Goal: Information Seeking & Learning: Compare options

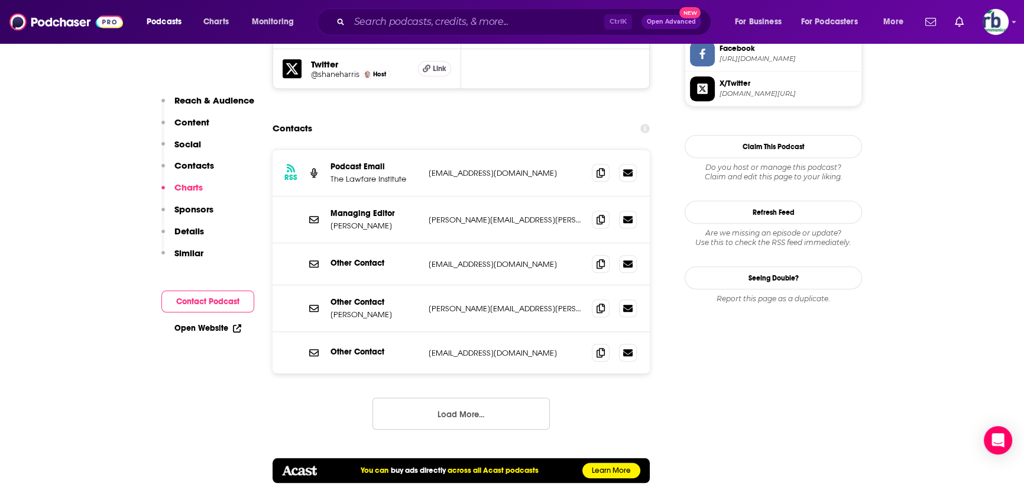
scroll to position [1129, 0]
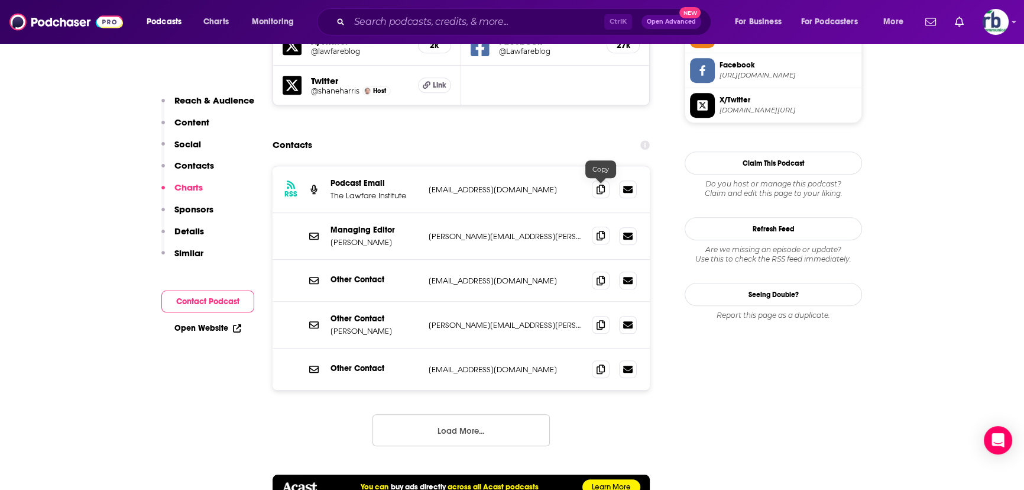
click at [598, 231] on icon at bounding box center [601, 235] width 8 height 9
click at [594, 271] on span at bounding box center [601, 280] width 18 height 18
drag, startPoint x: 603, startPoint y: 277, endPoint x: 631, endPoint y: 284, distance: 28.1
click at [603, 320] on icon at bounding box center [601, 324] width 8 height 9
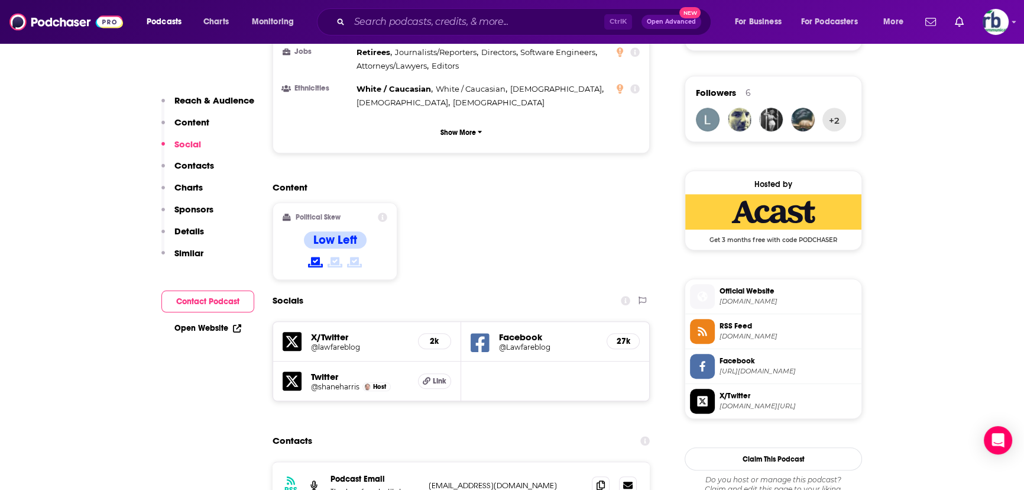
scroll to position [806, 0]
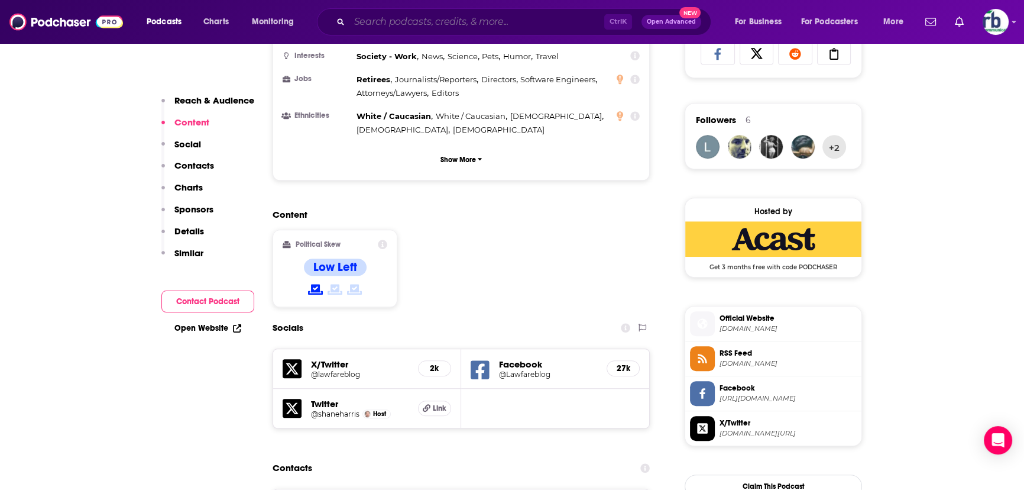
click at [373, 11] on div "Ctrl K Open Advanced New" at bounding box center [514, 21] width 395 height 27
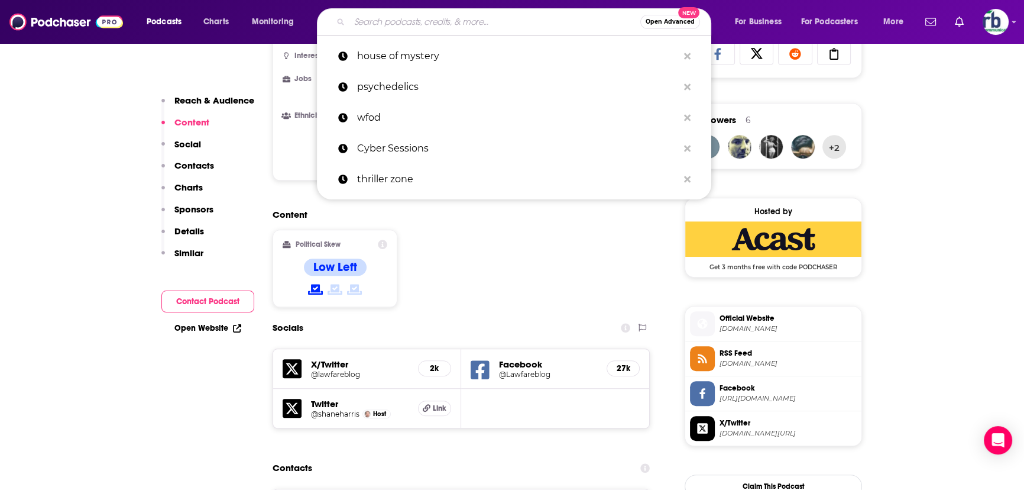
paste input "War on the Rocks"
type input "War on the Rocks"
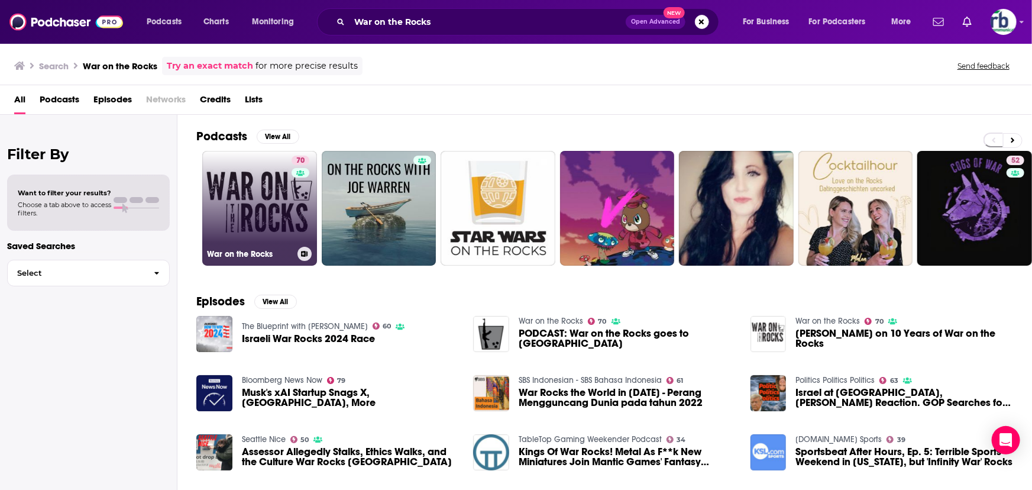
click at [256, 217] on link "70 War on the Rocks" at bounding box center [259, 208] width 115 height 115
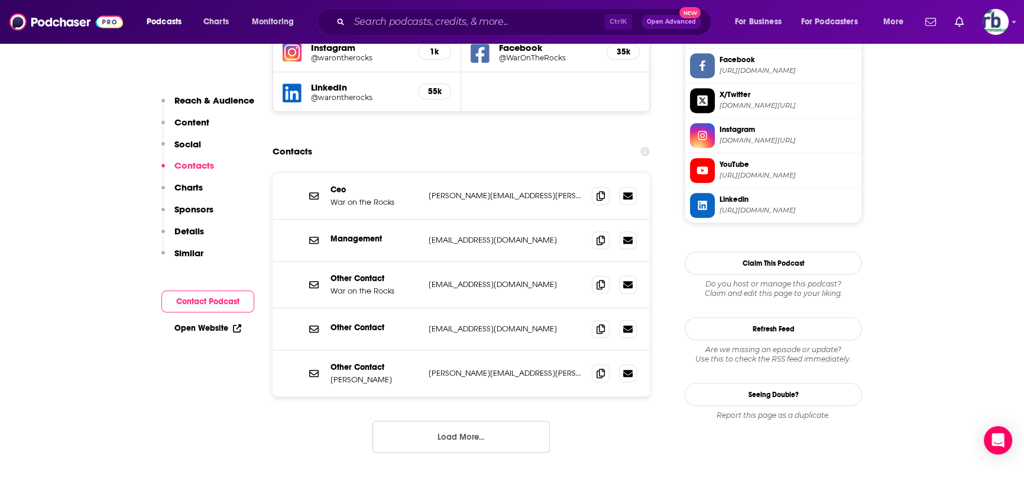
scroll to position [1021, 0]
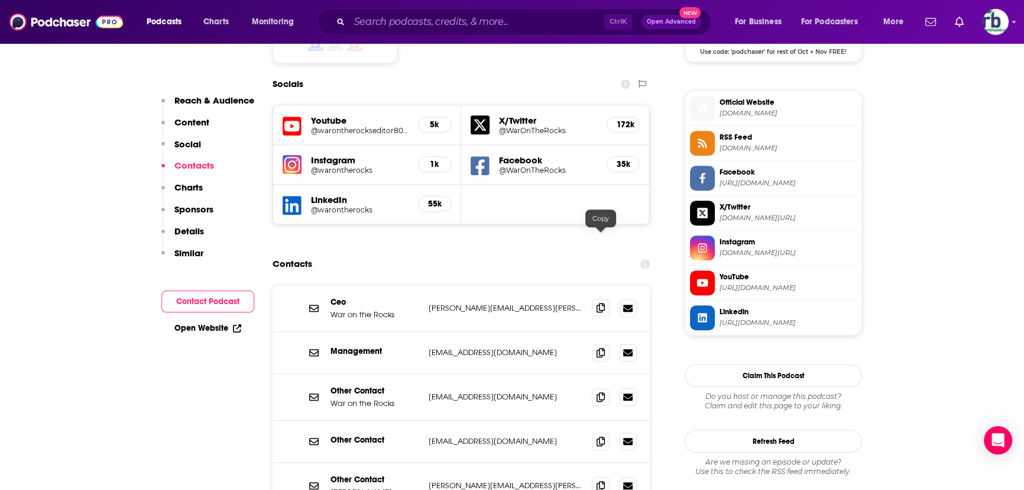
click at [603, 303] on icon at bounding box center [601, 307] width 8 height 9
click at [599, 347] on icon at bounding box center [601, 351] width 8 height 9
click at [602, 481] on icon at bounding box center [601, 485] width 8 height 9
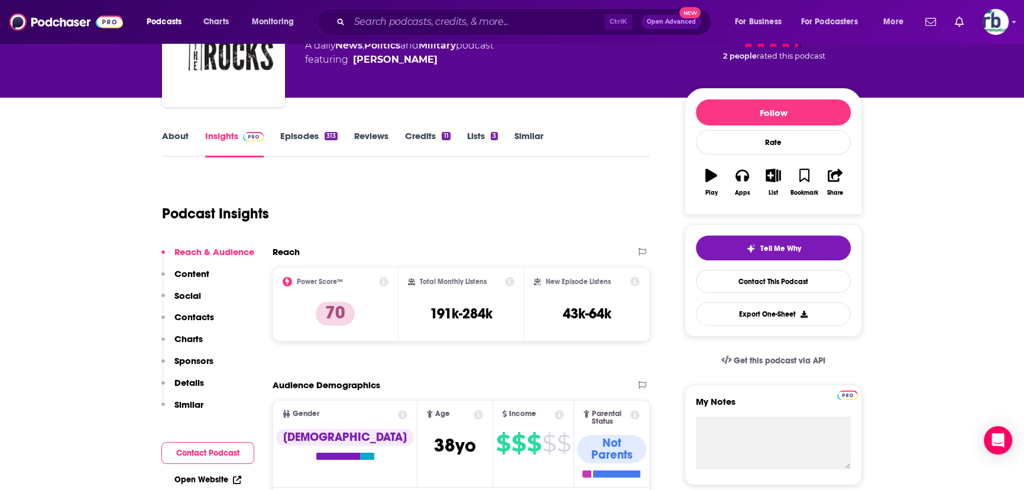
scroll to position [0, 0]
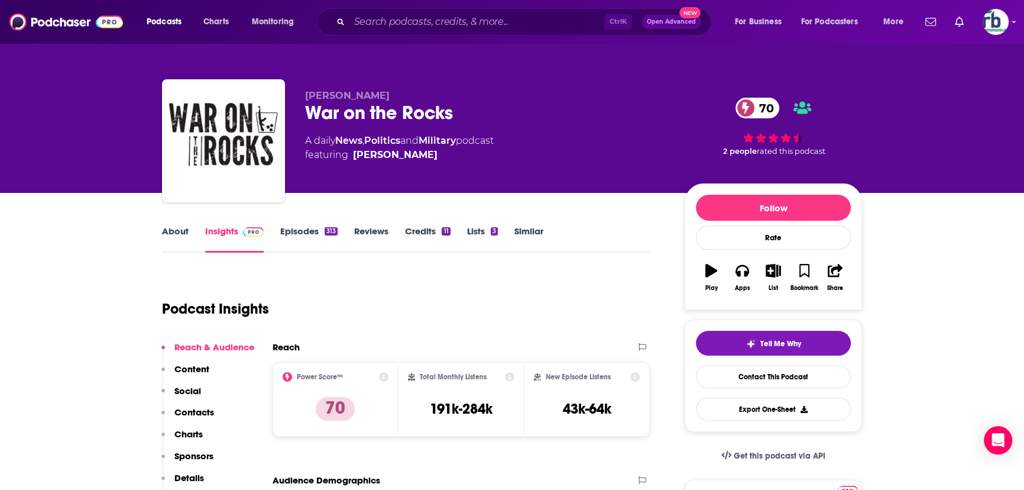
click at [169, 232] on link "About" at bounding box center [175, 238] width 27 height 27
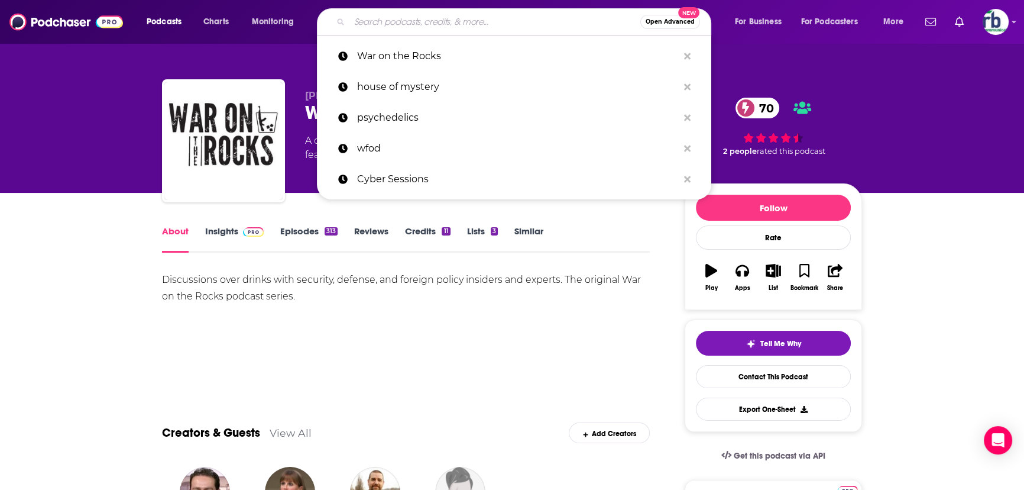
click at [400, 24] on input "Search podcasts, credits, & more..." at bounding box center [495, 21] width 291 height 19
paste input "Defense One Radio"
type input "Defense One Radio"
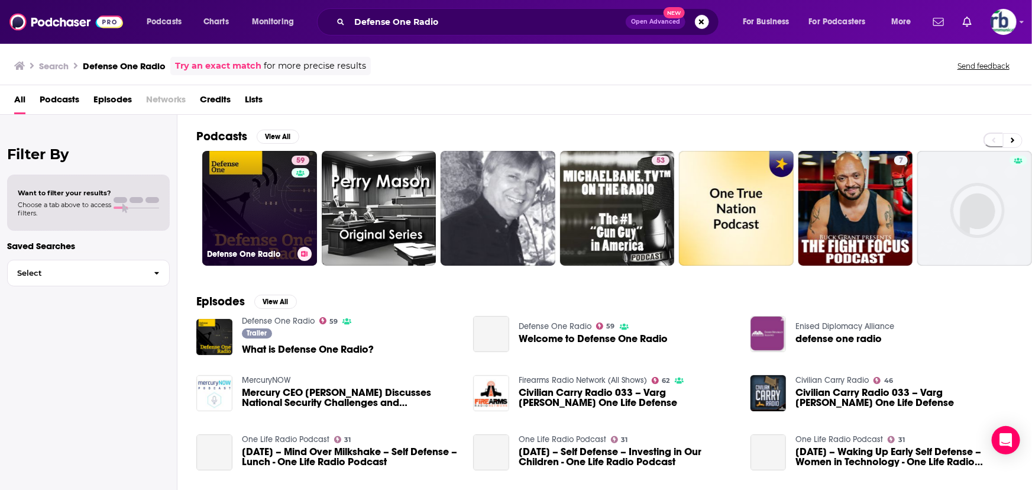
click at [250, 219] on link "59 Defense One Radio" at bounding box center [259, 208] width 115 height 115
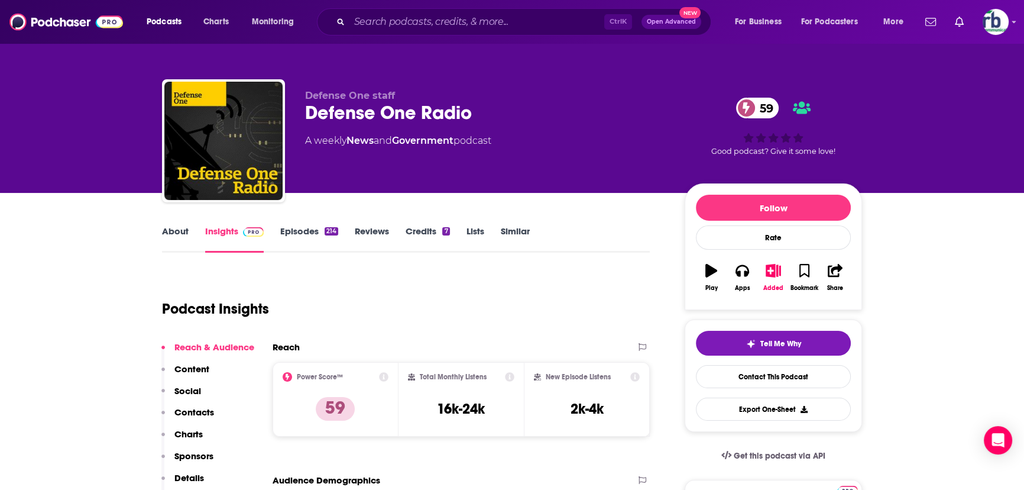
click at [176, 231] on link "About" at bounding box center [175, 238] width 27 height 27
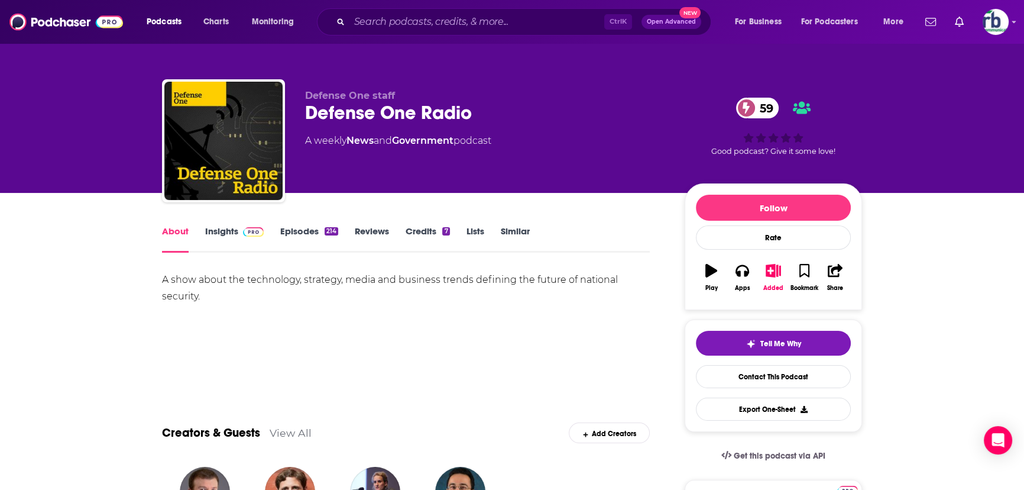
click at [226, 235] on link "Insights" at bounding box center [234, 238] width 59 height 27
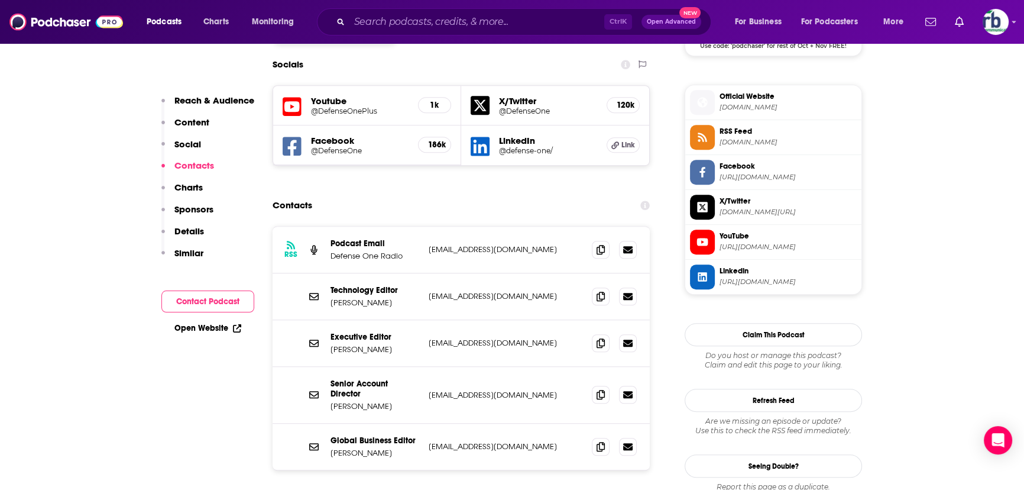
scroll to position [968, 0]
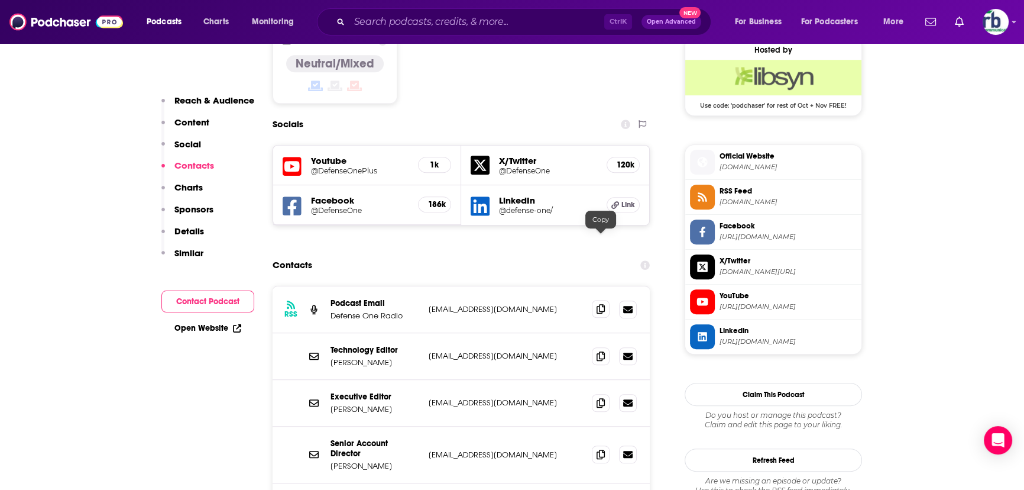
click at [603, 304] on icon at bounding box center [601, 308] width 8 height 9
click at [598, 351] on icon at bounding box center [601, 355] width 8 height 9
drag, startPoint x: 600, startPoint y: 335, endPoint x: 607, endPoint y: 337, distance: 6.6
click at [600, 397] on icon at bounding box center [601, 401] width 8 height 9
click at [598, 449] on icon at bounding box center [601, 453] width 8 height 9
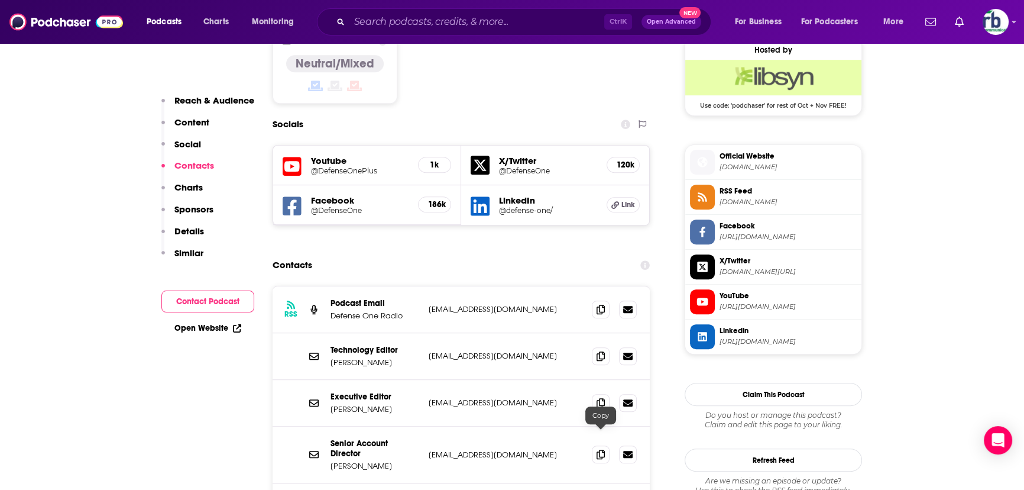
click at [598, 449] on icon at bounding box center [601, 453] width 8 height 9
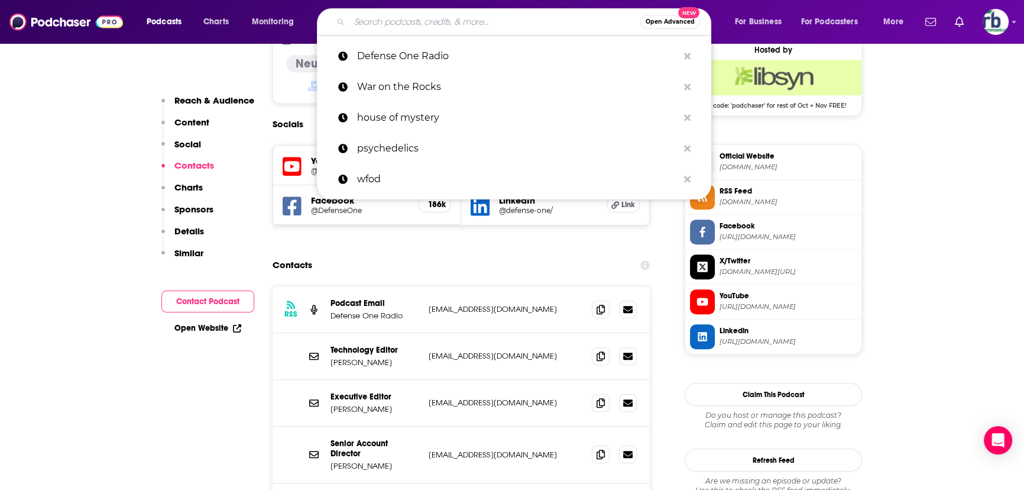
click at [420, 12] on input "Search podcasts, credits, & more..." at bounding box center [495, 21] width 291 height 19
paste input "Intelligence Matters"
type input "Intelligence Matters"
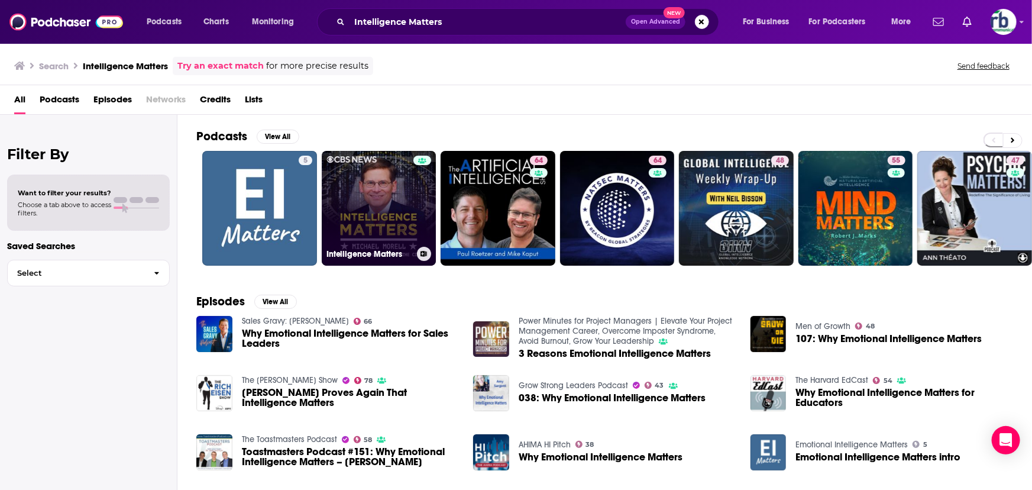
click at [368, 201] on link "Intelligence Matters" at bounding box center [379, 208] width 115 height 115
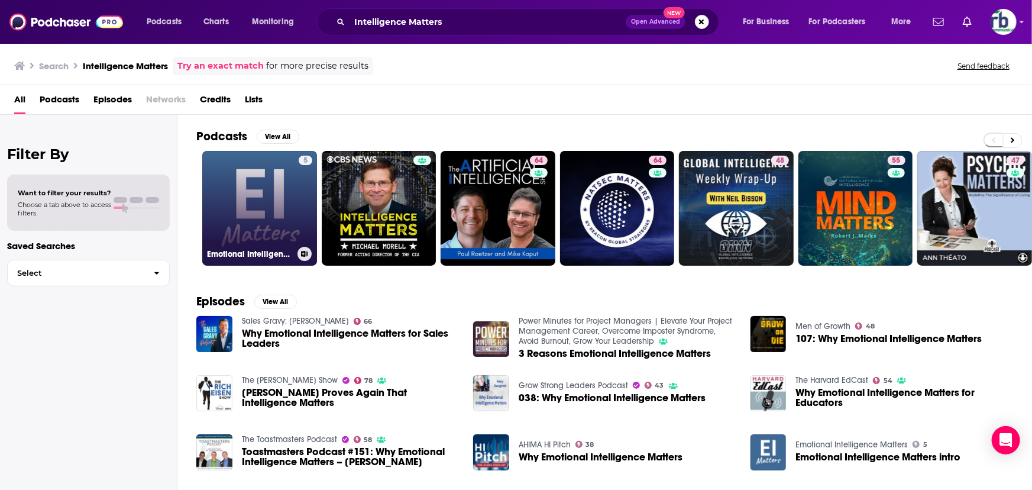
click at [258, 195] on link "5 Emotional Intelligence Matters" at bounding box center [259, 208] width 115 height 115
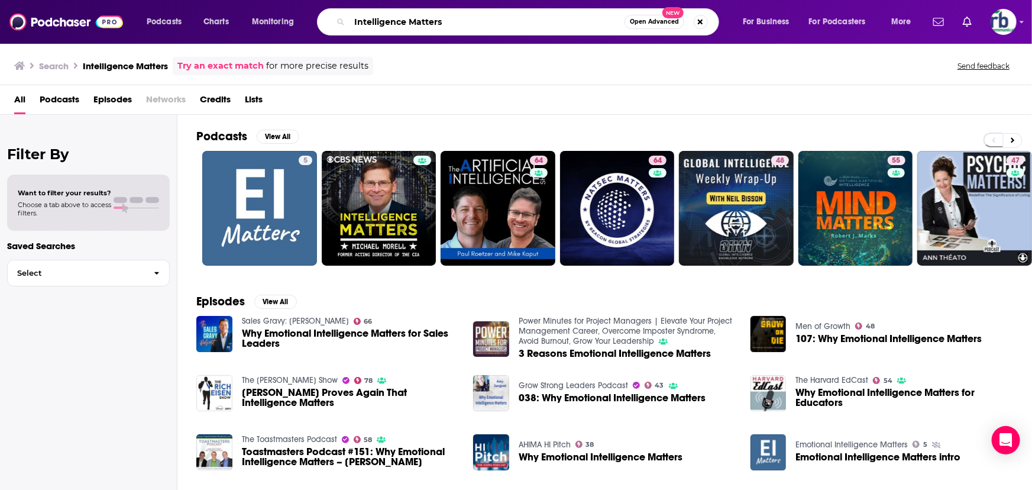
click at [463, 22] on input "Intelligence Matters" at bounding box center [487, 21] width 275 height 19
drag, startPoint x: 451, startPoint y: 20, endPoint x: 176, endPoint y: 18, distance: 275.6
click at [176, 18] on div "Podcasts Charts Monitoring Intelligence Matters Open Advanced New For Business …" at bounding box center [530, 21] width 784 height 27
paste input "National Security Law [DATE]"
type input "National Security Law [DATE]"
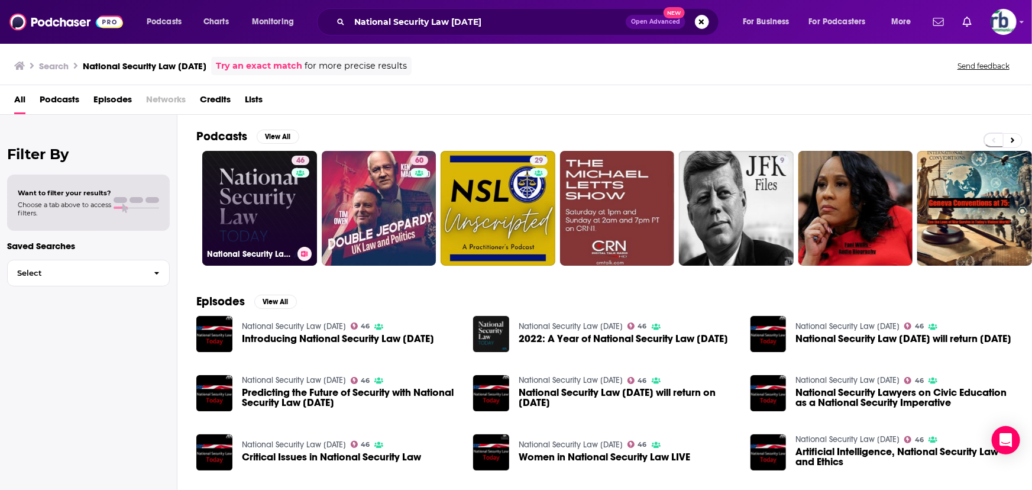
click at [268, 225] on link "46 National Security Law [DATE]" at bounding box center [259, 208] width 115 height 115
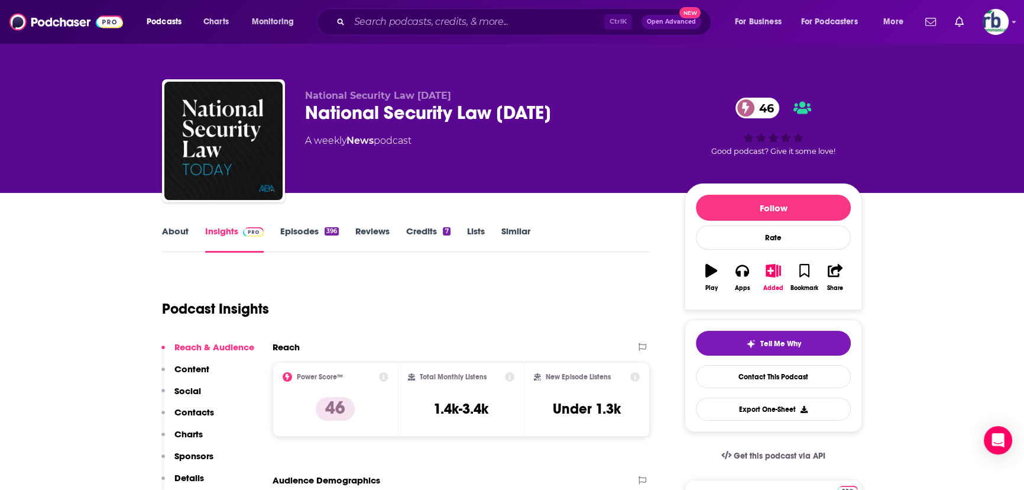
click at [180, 229] on link "About" at bounding box center [175, 238] width 27 height 27
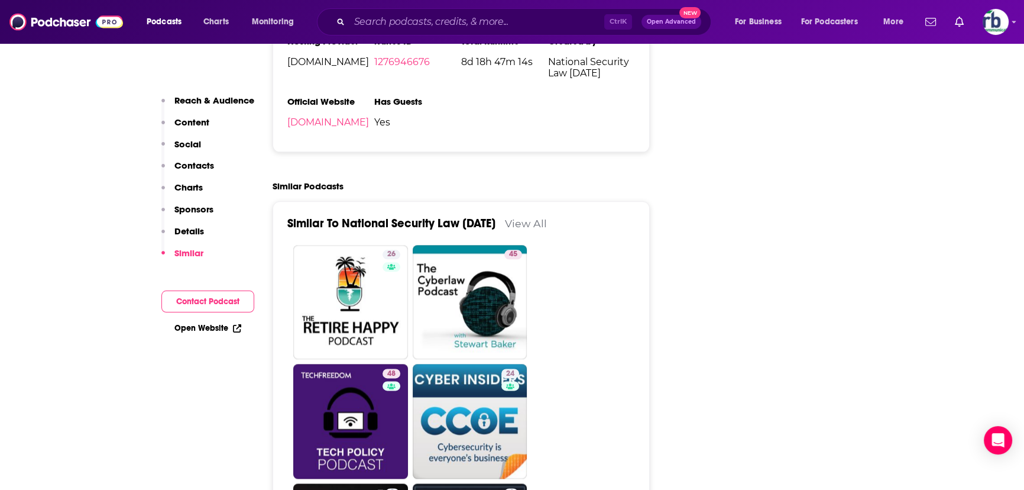
scroll to position [1935, 0]
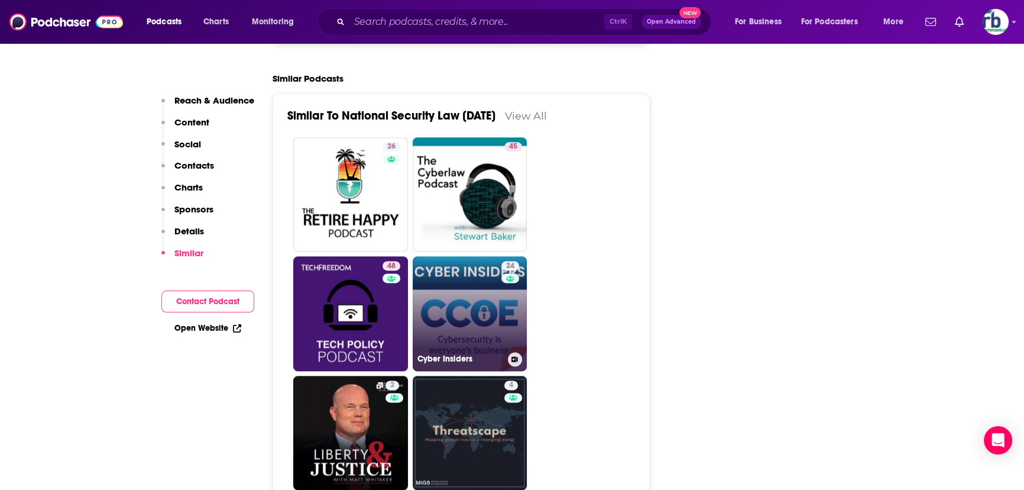
click at [470, 272] on link "24 Cyber Insiders" at bounding box center [470, 313] width 115 height 115
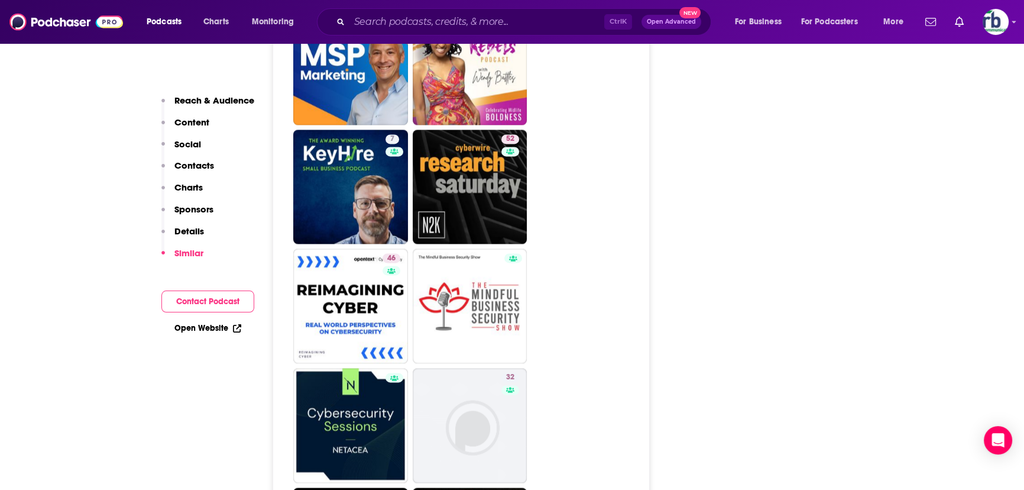
scroll to position [2151, 0]
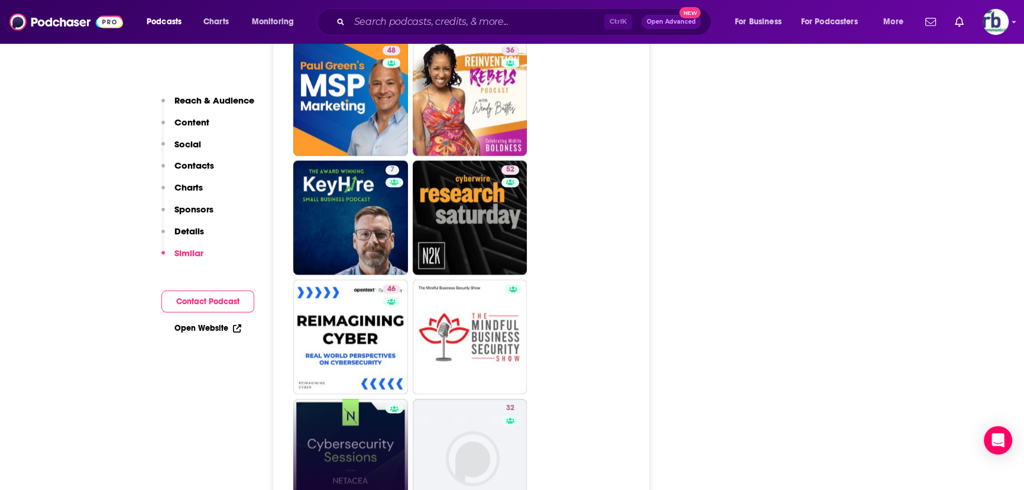
click at [338, 399] on link "Cybersecurity Sessions" at bounding box center [350, 456] width 115 height 115
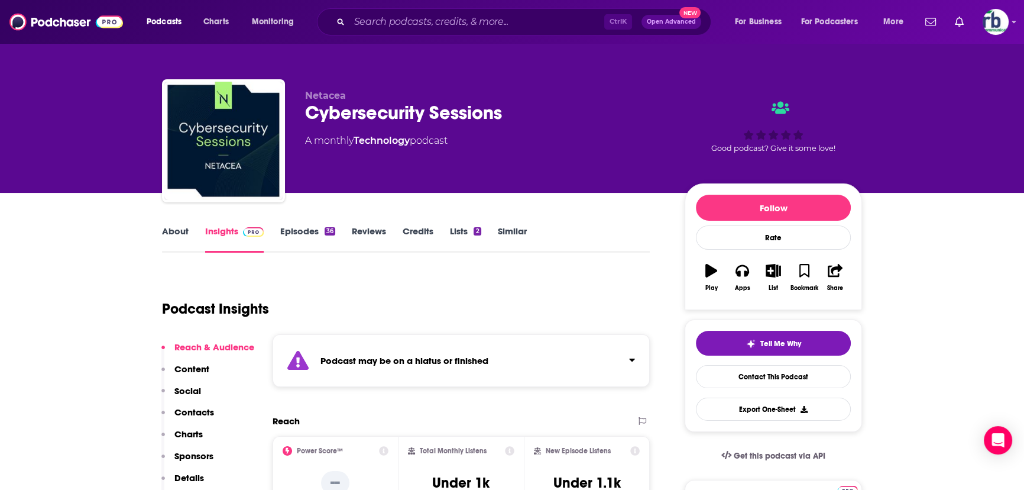
type input "[URL][DOMAIN_NAME][DATE]"
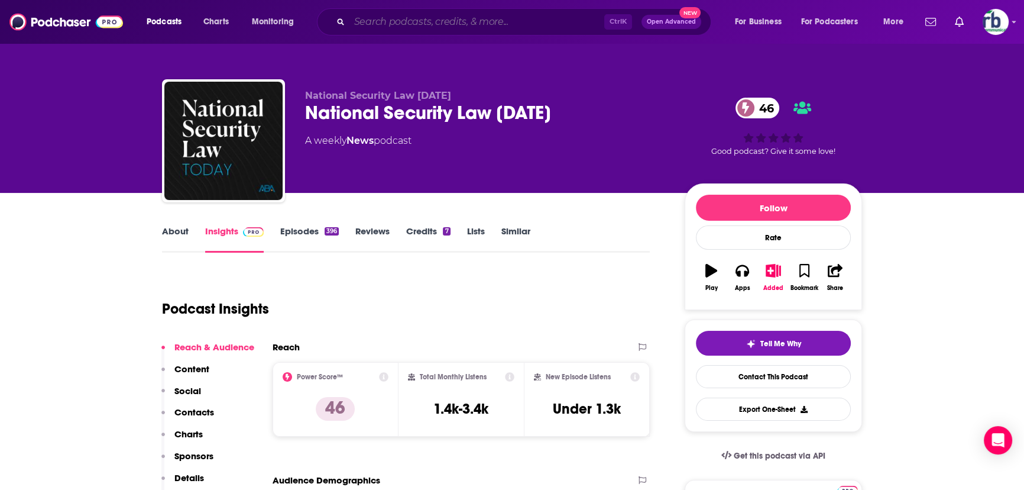
click at [382, 25] on input "Search podcasts, credits, & more..." at bounding box center [477, 21] width 255 height 19
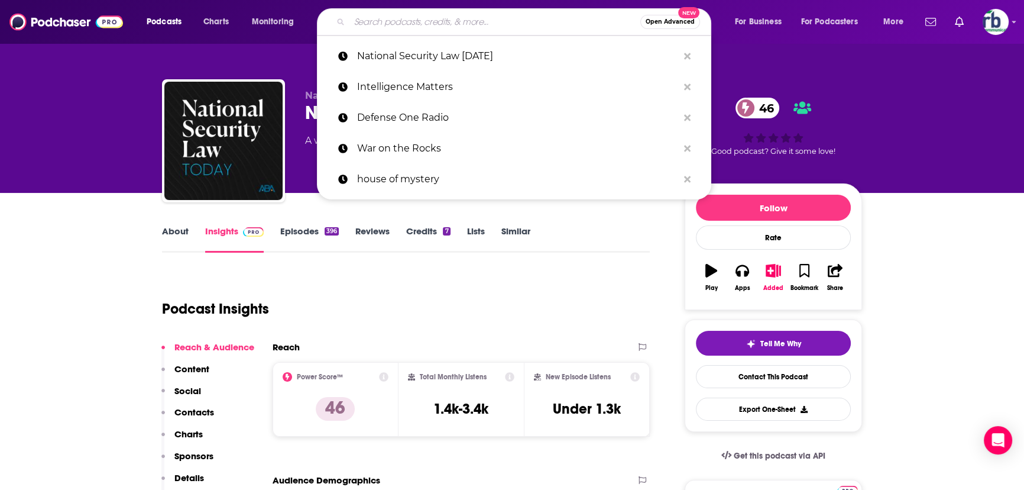
paste input "Darknet Diaries"
type input "Darknet Diaries"
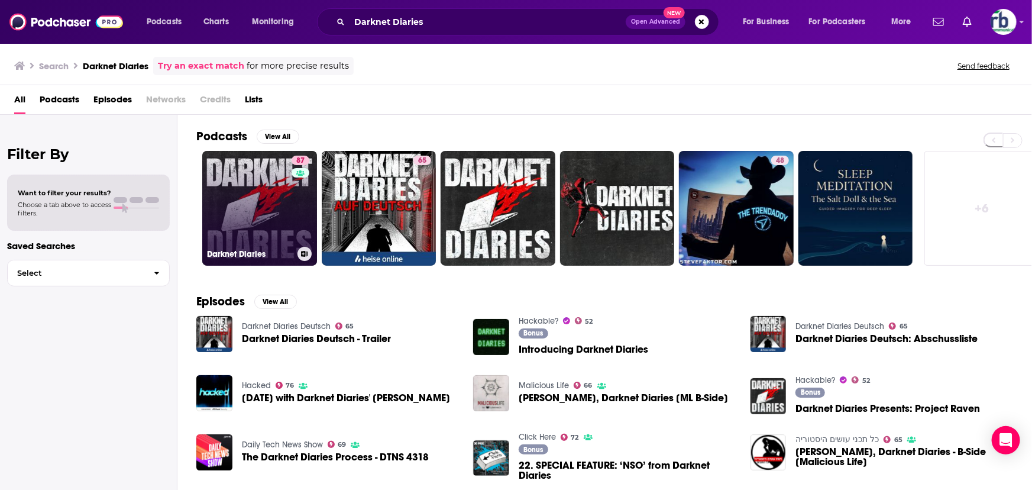
click at [264, 191] on link "87 Darknet Diaries" at bounding box center [259, 208] width 115 height 115
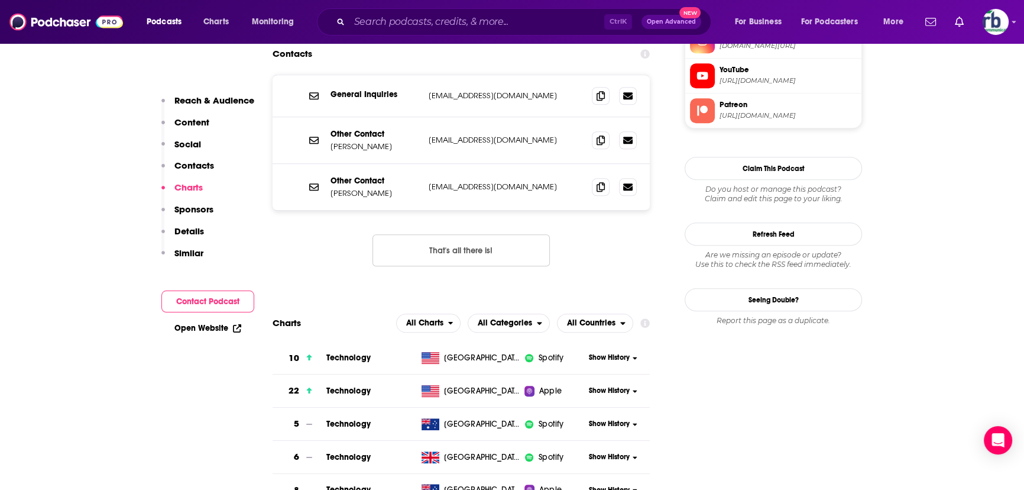
scroll to position [1129, 0]
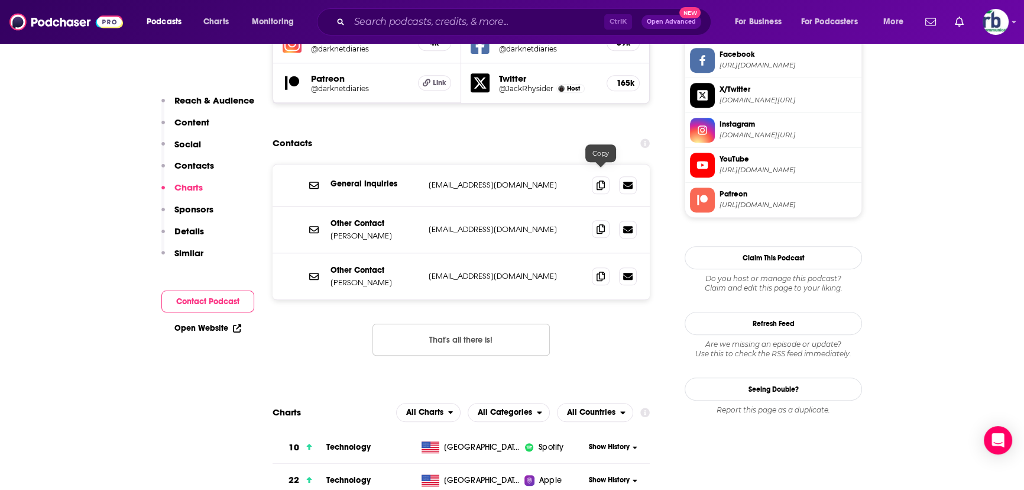
click at [603, 224] on icon at bounding box center [601, 228] width 8 height 9
click at [602, 271] on icon at bounding box center [601, 275] width 8 height 9
click at [409, 22] on input "Search podcasts, credits, & more..." at bounding box center [477, 21] width 255 height 19
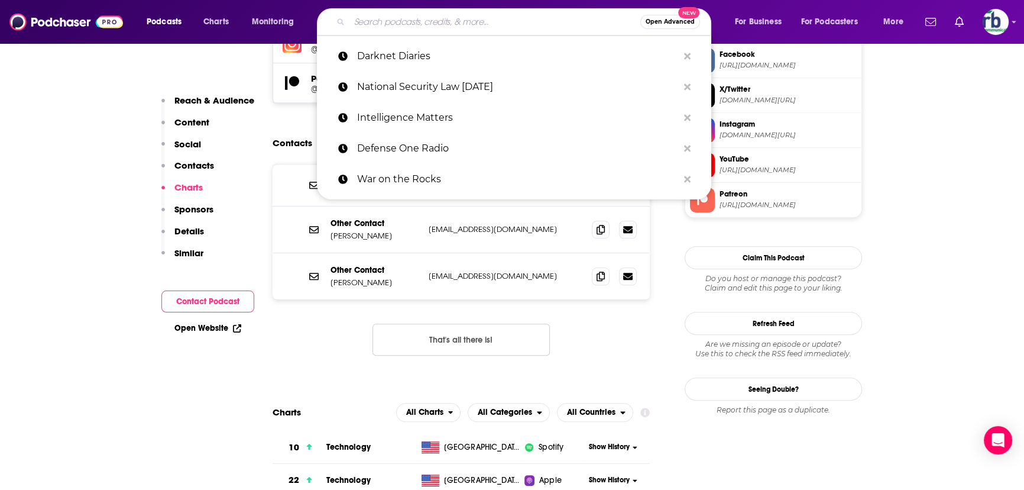
paste input "CyberWire Daily"
type input "CyberWire Daily"
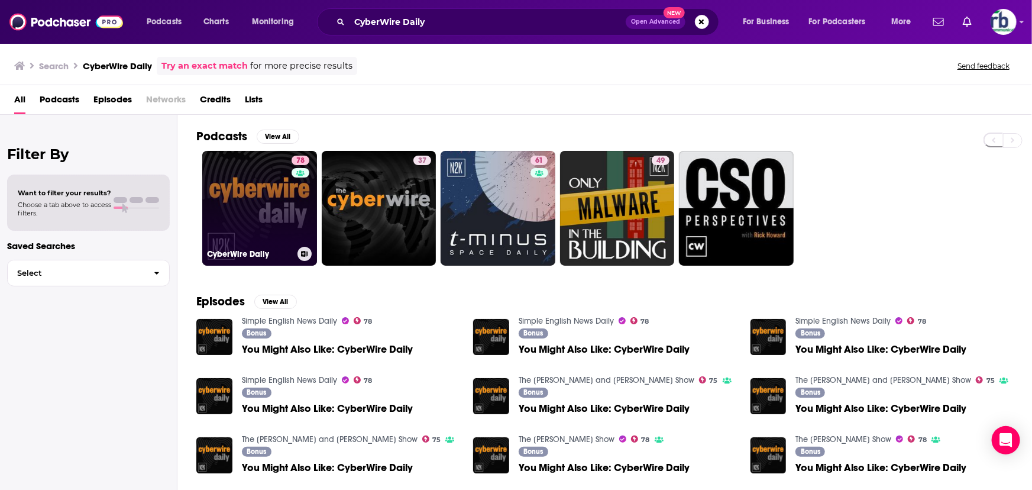
click at [251, 208] on link "78 CyberWire Daily" at bounding box center [259, 208] width 115 height 115
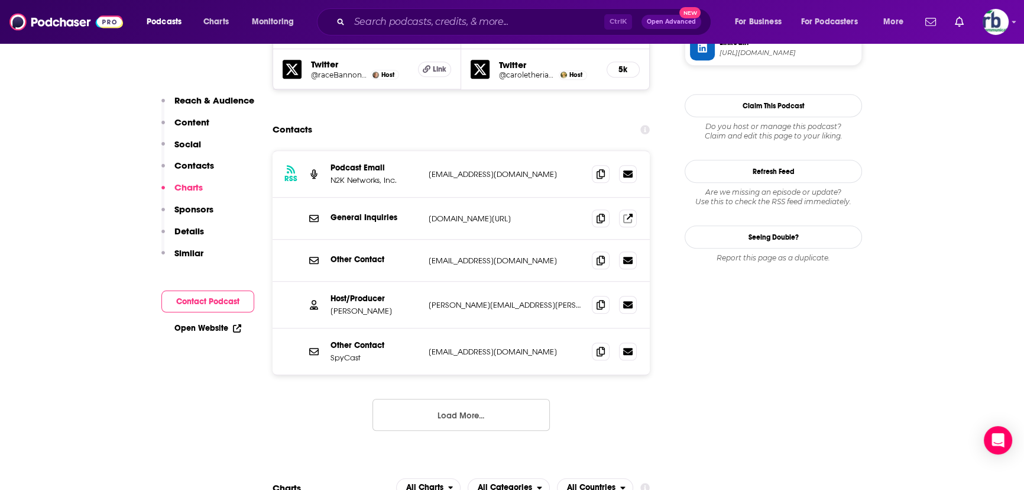
scroll to position [1129, 0]
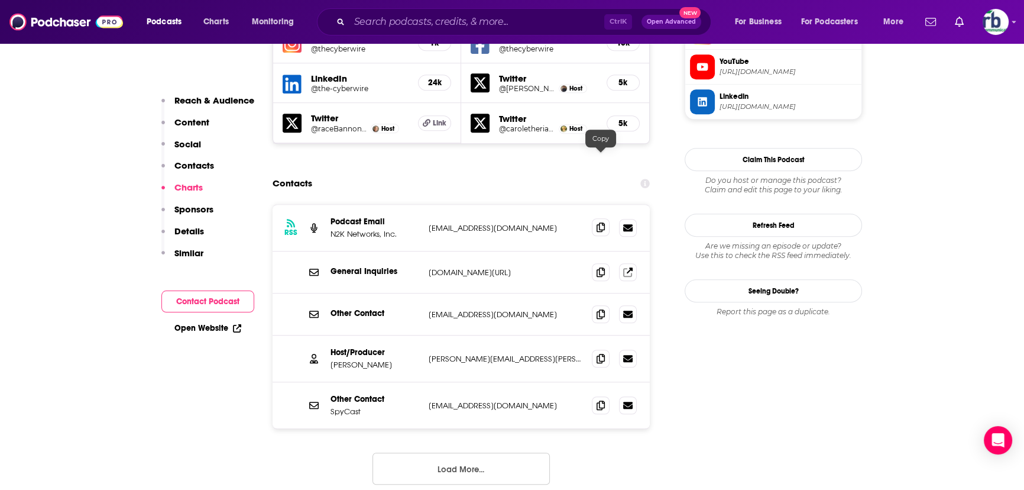
drag, startPoint x: 601, startPoint y: 156, endPoint x: 609, endPoint y: 164, distance: 10.9
click at [602, 222] on icon at bounding box center [601, 226] width 8 height 9
drag, startPoint x: 603, startPoint y: 206, endPoint x: 544, endPoint y: 250, distance: 73.6
click at [544, 250] on div "RSS Podcast Email N2K Networks, Inc. [EMAIL_ADDRESS][DOMAIN_NAME] [EMAIL_ADDRES…" at bounding box center [461, 317] width 377 height 224
click at [602, 309] on icon at bounding box center [601, 313] width 8 height 9
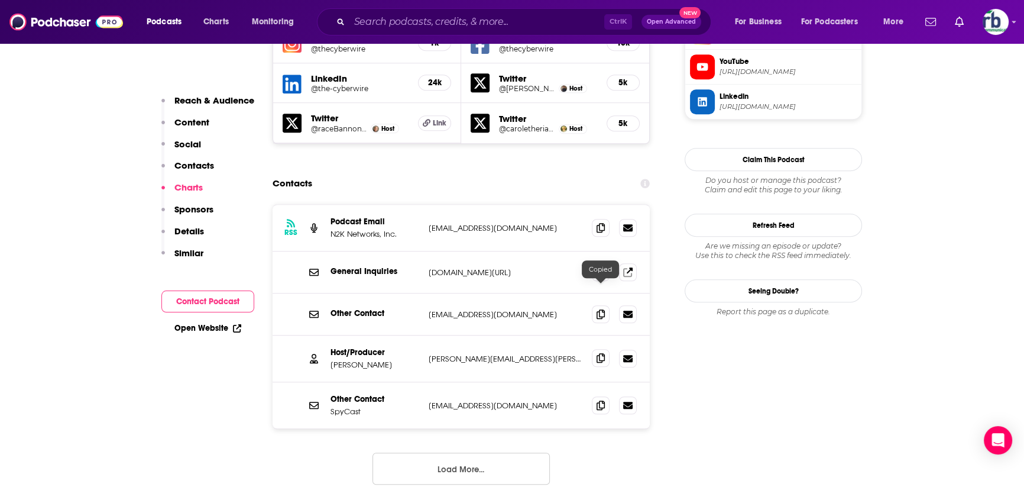
click at [604, 349] on span at bounding box center [601, 358] width 18 height 18
drag, startPoint x: 602, startPoint y: 335, endPoint x: 612, endPoint y: 349, distance: 17.3
click at [602, 400] on icon at bounding box center [601, 404] width 8 height 9
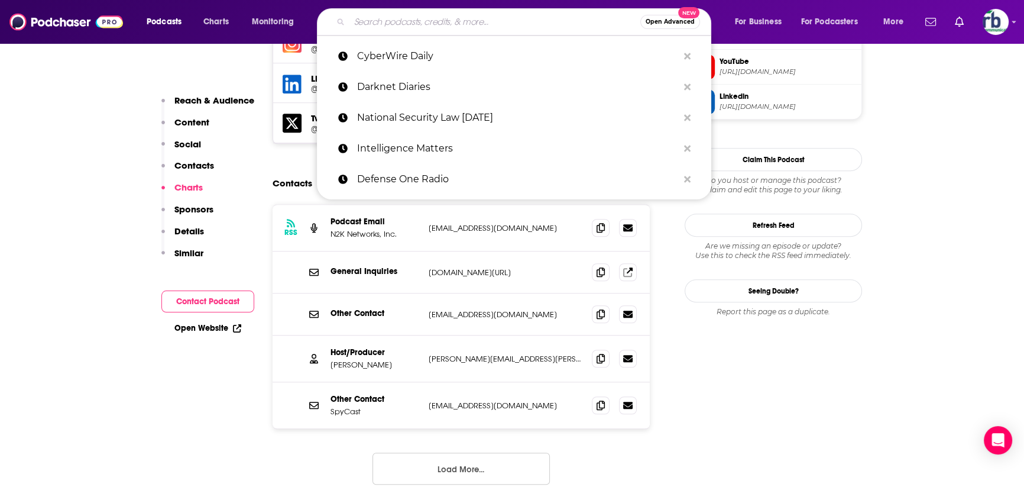
click at [486, 26] on input "Search podcasts, credits, & more..." at bounding box center [495, 21] width 291 height 19
paste input "Smashing Security"
type input "Smashing Security"
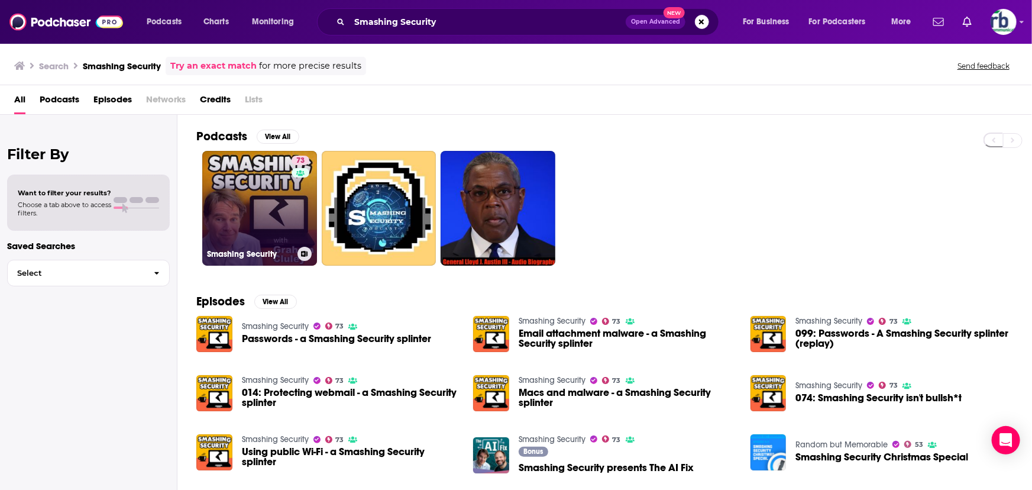
click at [267, 209] on link "73 Smashing Security" at bounding box center [259, 208] width 115 height 115
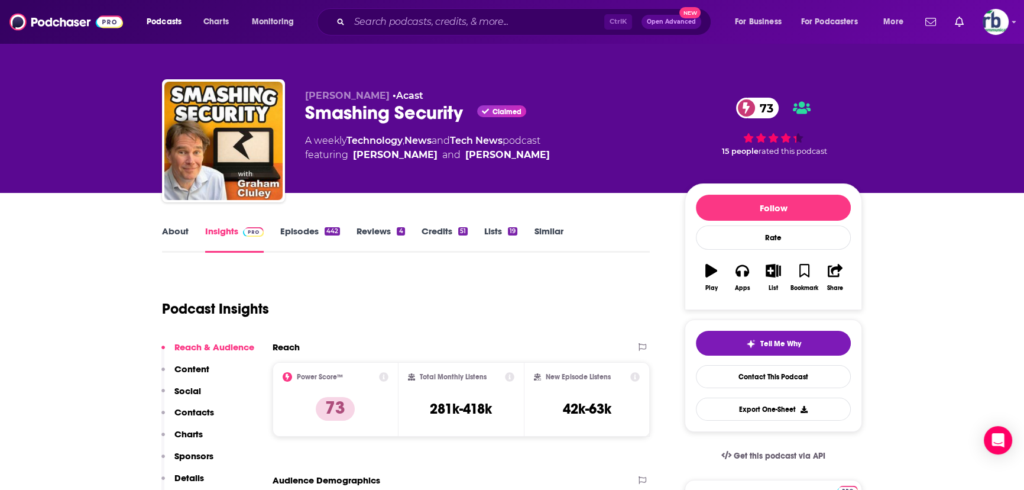
click at [174, 232] on link "About" at bounding box center [175, 238] width 27 height 27
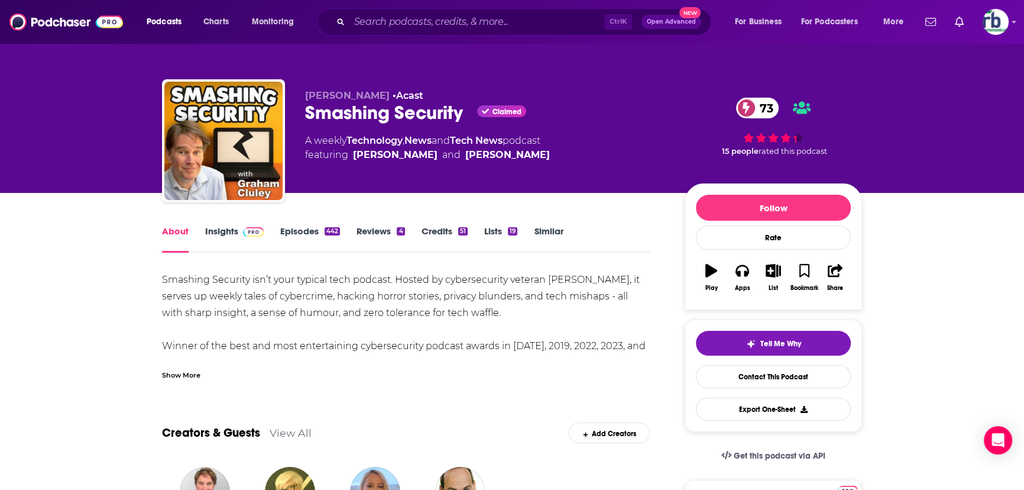
click at [213, 237] on link "Insights" at bounding box center [234, 238] width 59 height 27
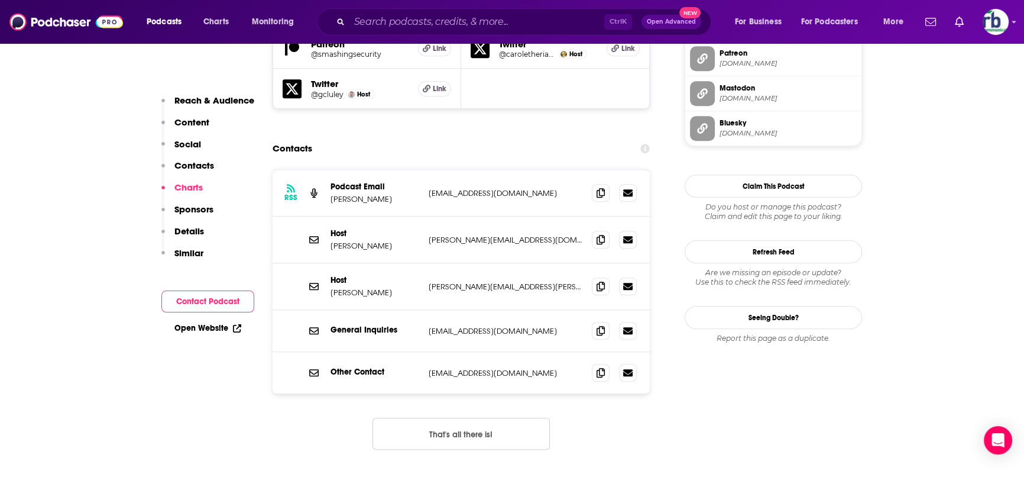
scroll to position [1129, 0]
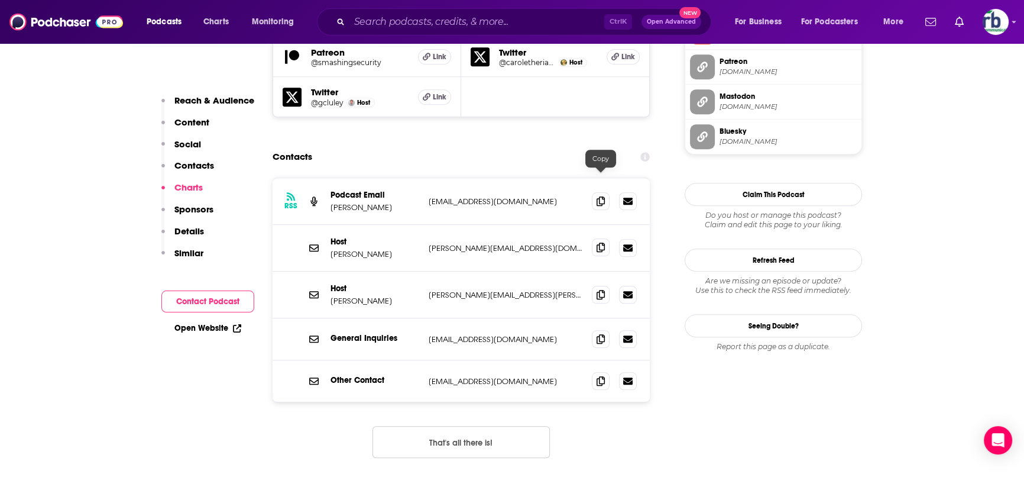
click at [600, 243] on icon at bounding box center [601, 247] width 8 height 9
drag, startPoint x: 603, startPoint y: 226, endPoint x: 602, endPoint y: 235, distance: 9.5
click at [603, 290] on icon at bounding box center [601, 294] width 8 height 9
drag, startPoint x: 598, startPoint y: 313, endPoint x: 561, endPoint y: 329, distance: 39.8
click at [598, 376] on icon at bounding box center [601, 380] width 8 height 9
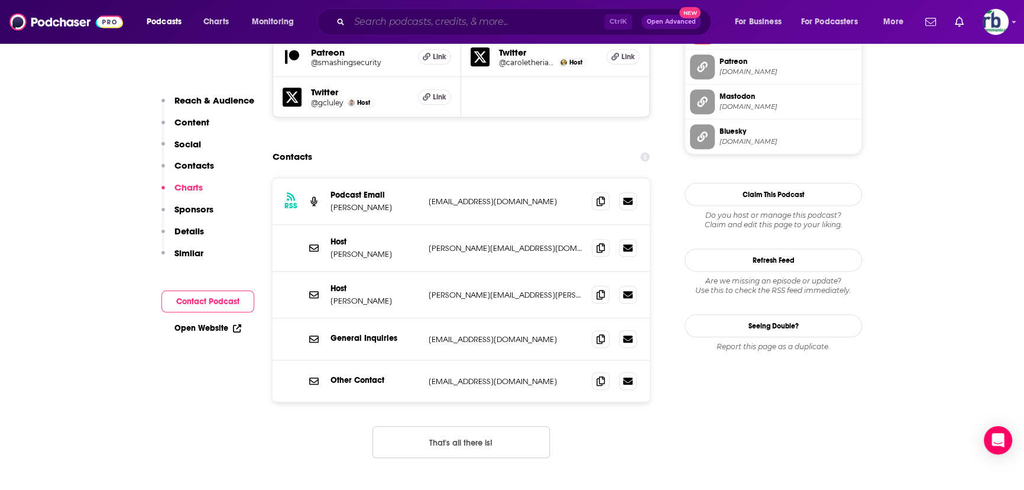
click at [371, 17] on input "Search podcasts, credits, & more..." at bounding box center [477, 21] width 255 height 19
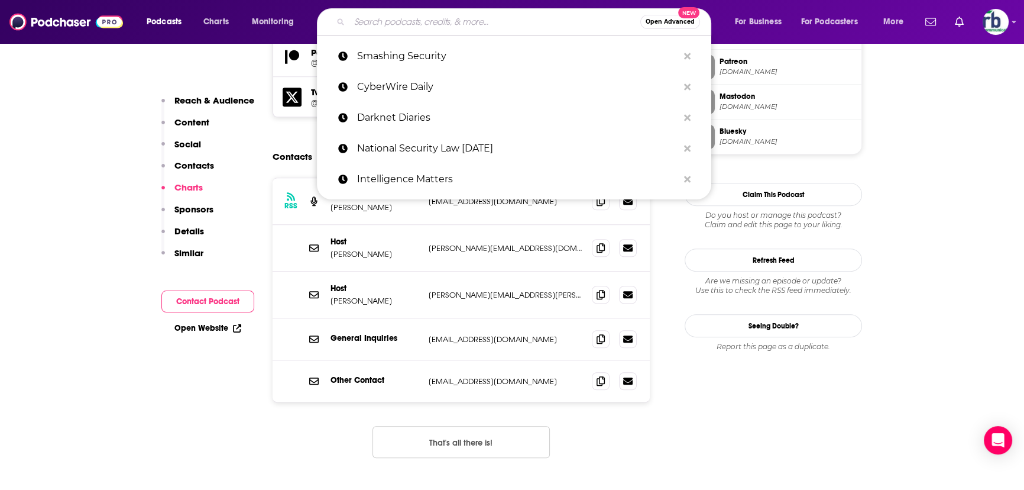
paste input "Risky Business"
type input "Risky Business"
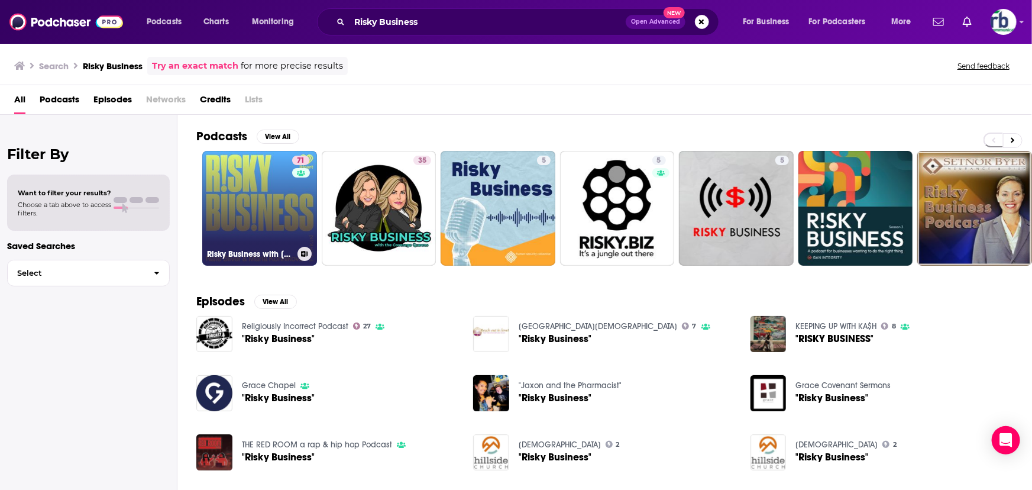
click at [251, 189] on link "71 Risky Business with [PERSON_NAME] and [PERSON_NAME]" at bounding box center [259, 208] width 115 height 115
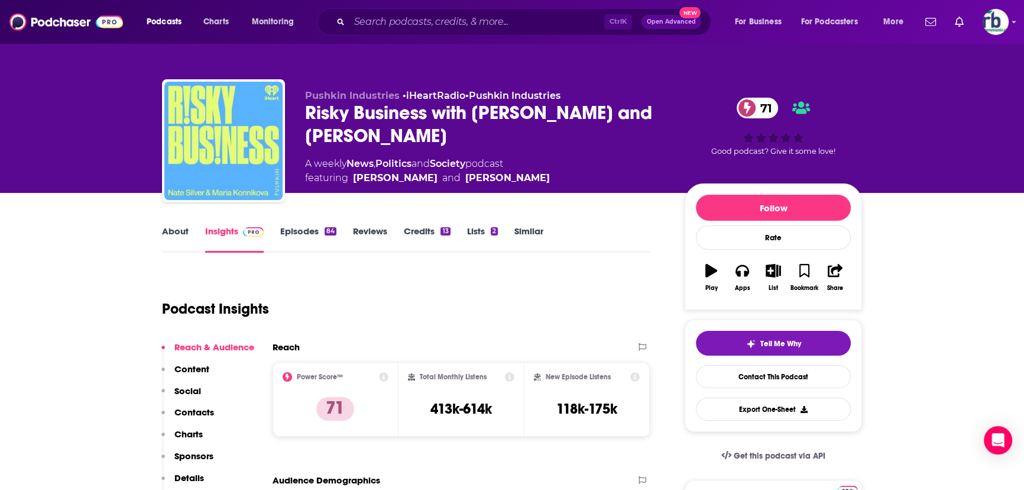
click at [173, 234] on link "About" at bounding box center [175, 238] width 27 height 27
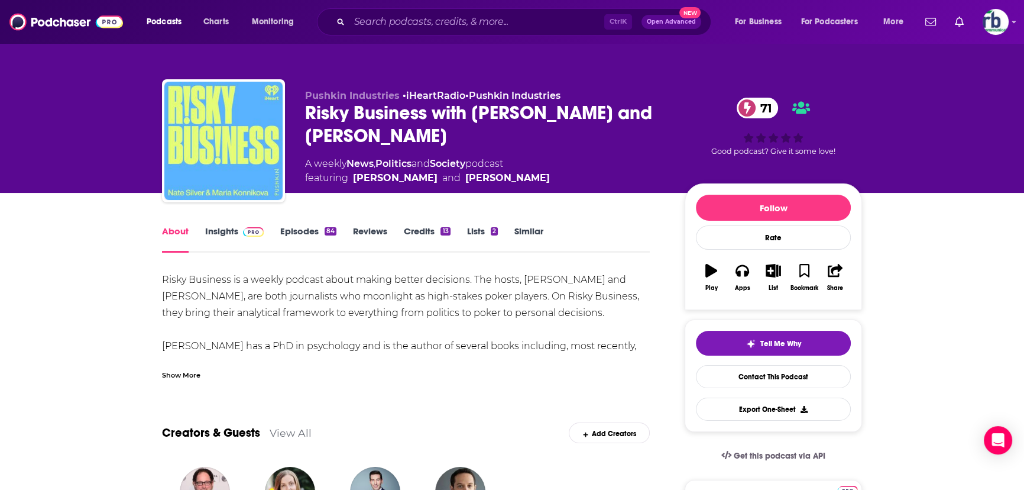
click at [219, 231] on link "Insights" at bounding box center [234, 238] width 59 height 27
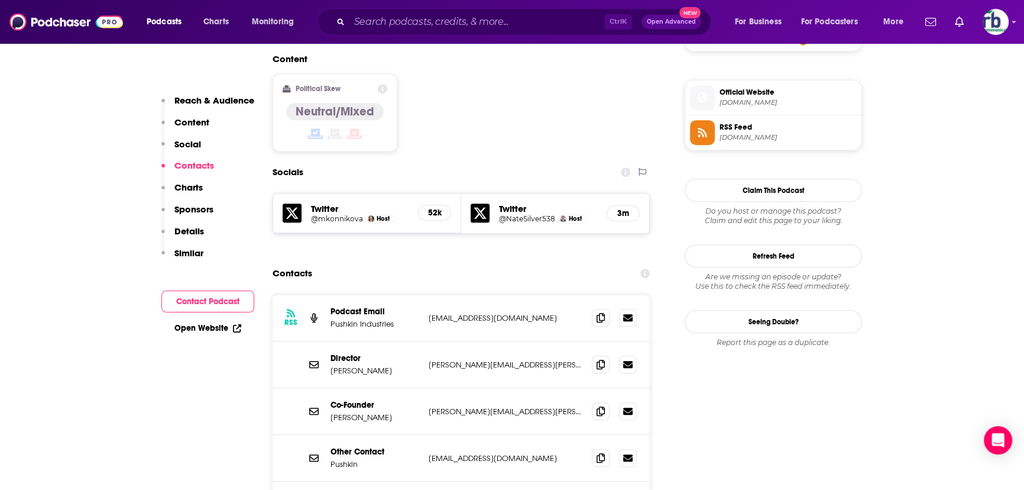
scroll to position [645, 0]
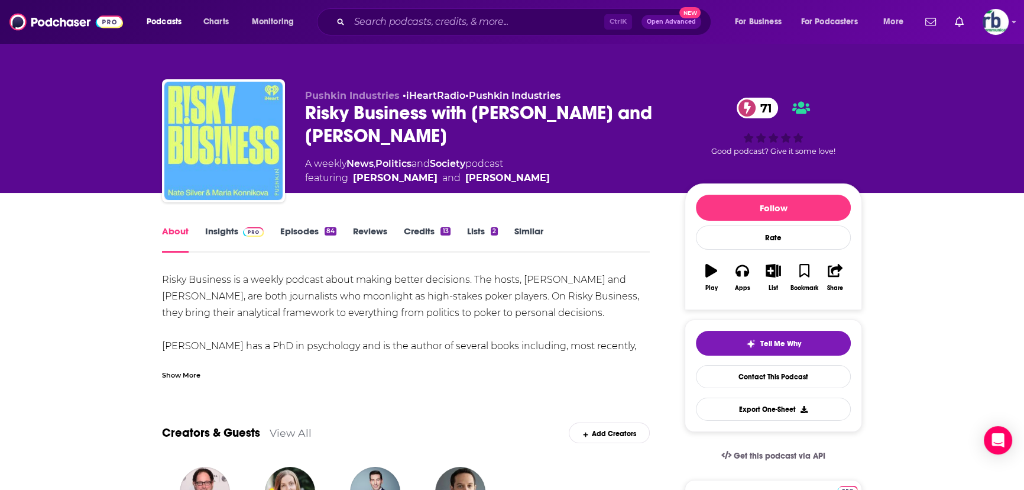
click at [228, 227] on link "Insights" at bounding box center [234, 238] width 59 height 27
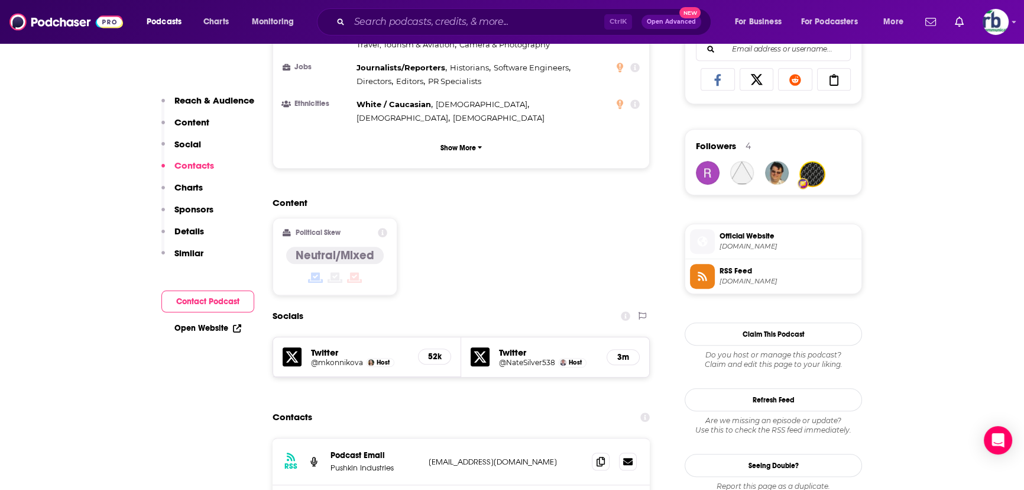
scroll to position [1021, 0]
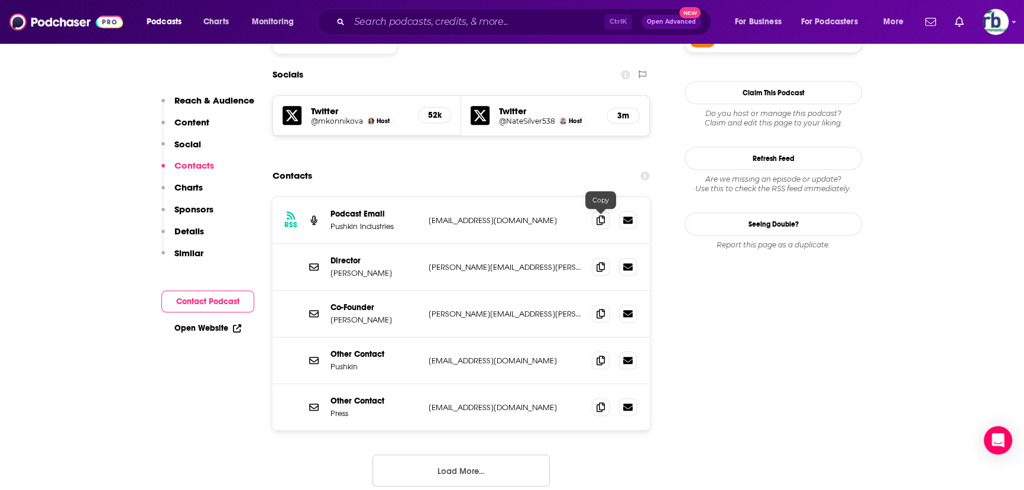
drag, startPoint x: 604, startPoint y: 219, endPoint x: 595, endPoint y: 229, distance: 13.9
click at [604, 262] on icon at bounding box center [601, 266] width 8 height 9
click at [601, 308] on icon at bounding box center [601, 312] width 8 height 9
click at [600, 355] on icon at bounding box center [601, 359] width 8 height 9
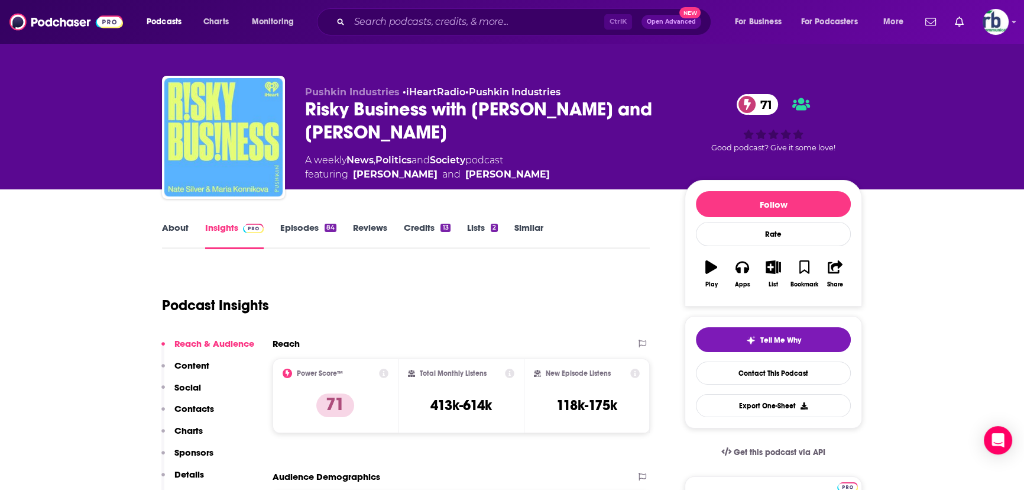
scroll to position [0, 0]
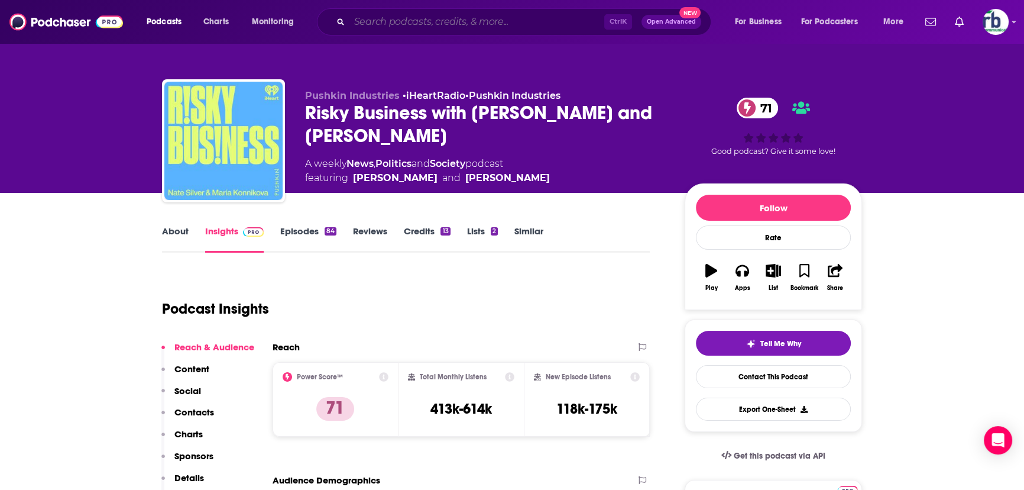
click at [374, 27] on input "Search podcasts, credits, & more..." at bounding box center [477, 21] width 255 height 19
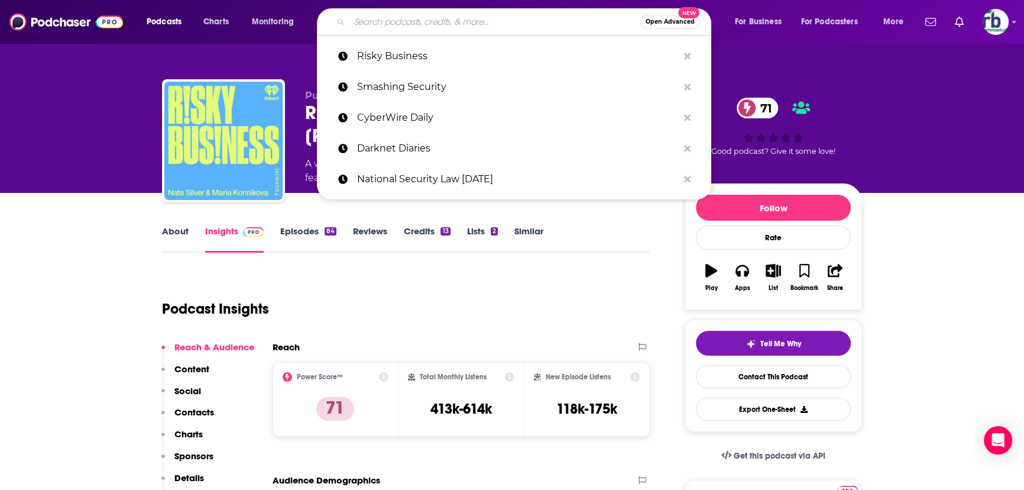
paste input "Malicious Life"
type input "Malicious Life"
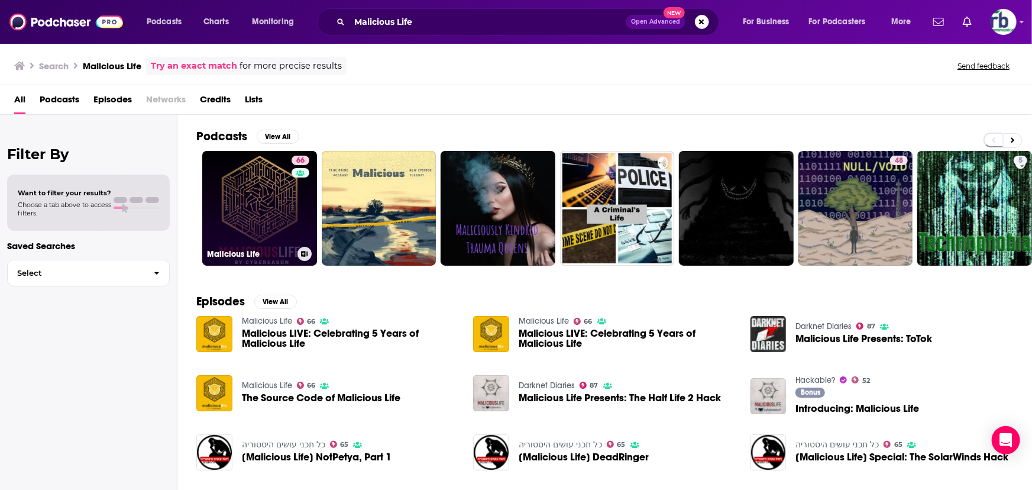
click at [248, 234] on link "66 Malicious Life" at bounding box center [259, 208] width 115 height 115
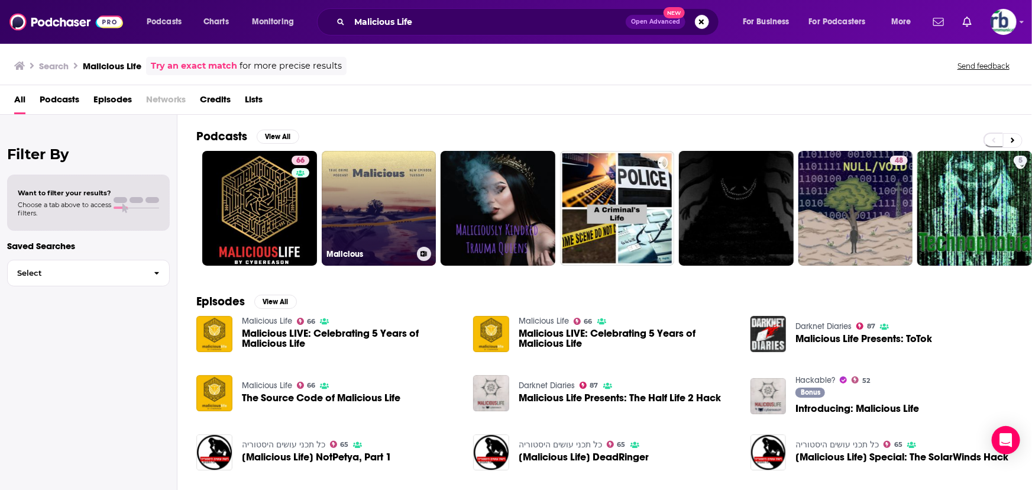
click at [390, 210] on link "Malicious" at bounding box center [379, 208] width 115 height 115
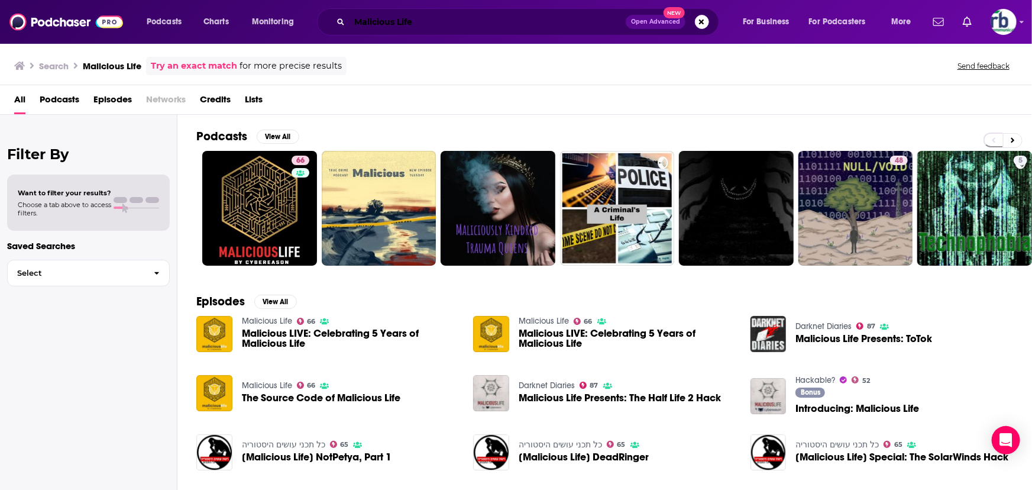
click at [433, 16] on input "Malicious Life" at bounding box center [488, 21] width 276 height 19
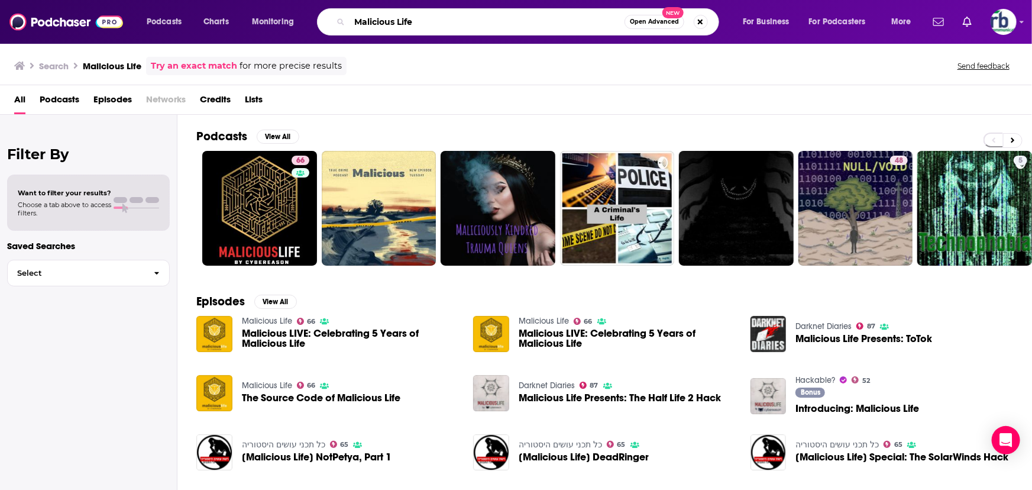
drag, startPoint x: 374, startPoint y: 24, endPoint x: 271, endPoint y: 38, distance: 103.9
click at [271, 38] on div "Podcasts Charts Monitoring Malicious Life Open Advanced New For Business For Po…" at bounding box center [516, 22] width 1032 height 44
paste input "Geopolitics & Empir"
type input "Geopolitics & Empire"
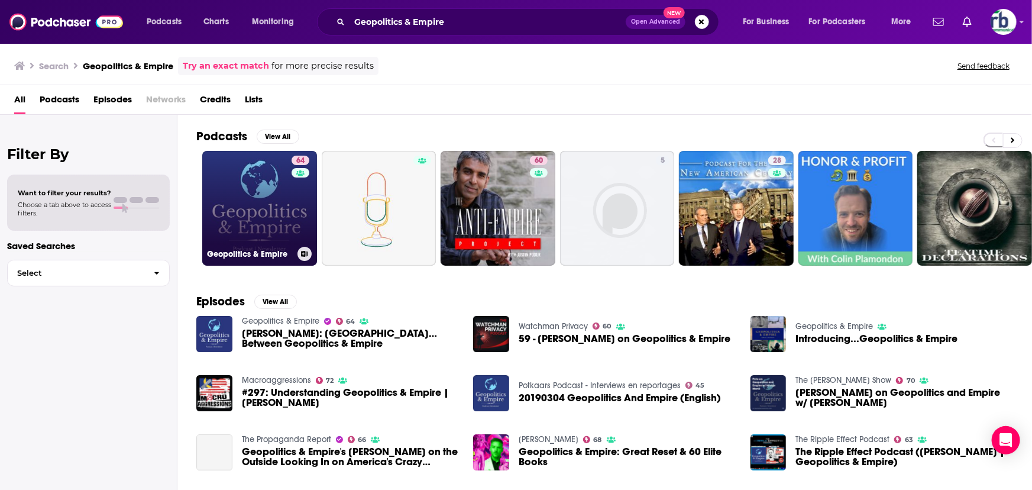
click at [247, 218] on link "64 Geopolitics & Empire" at bounding box center [259, 208] width 115 height 115
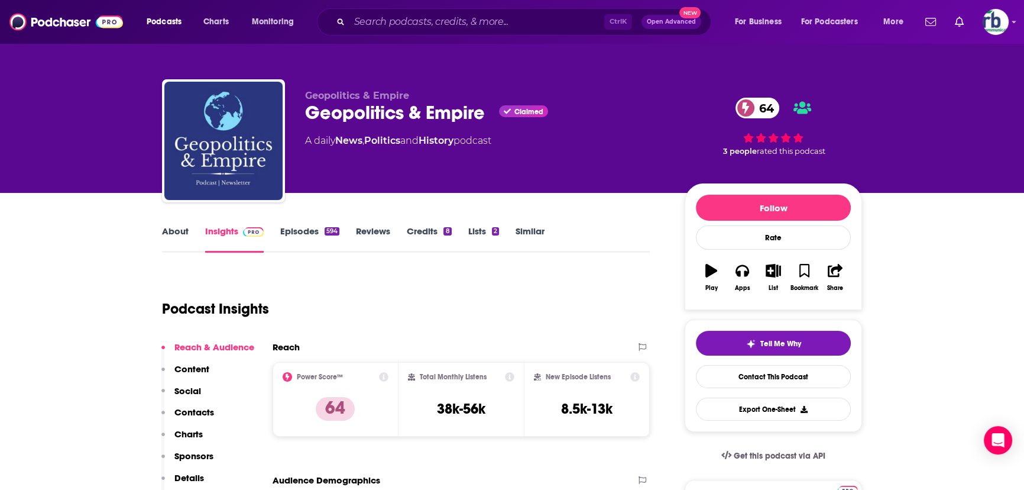
click at [174, 231] on link "About" at bounding box center [175, 238] width 27 height 27
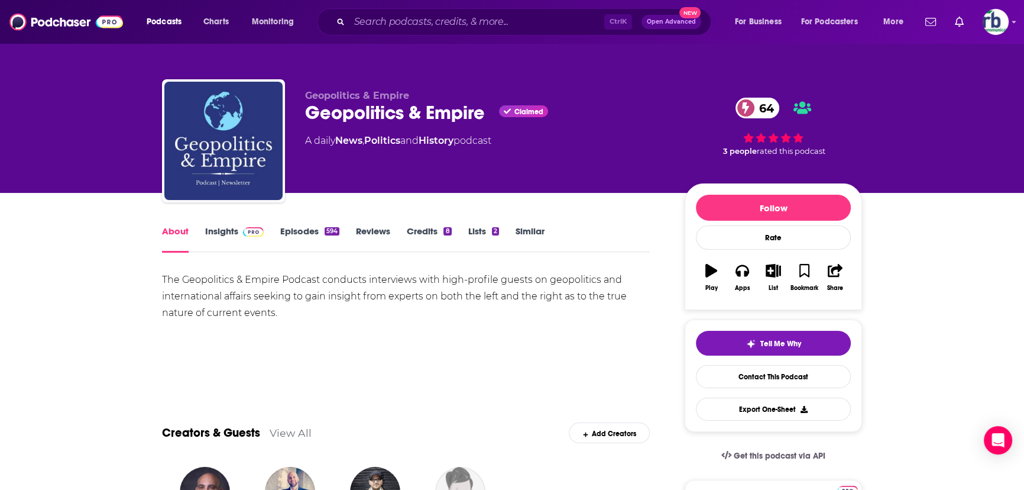
click at [222, 227] on link "Insights" at bounding box center [234, 238] width 59 height 27
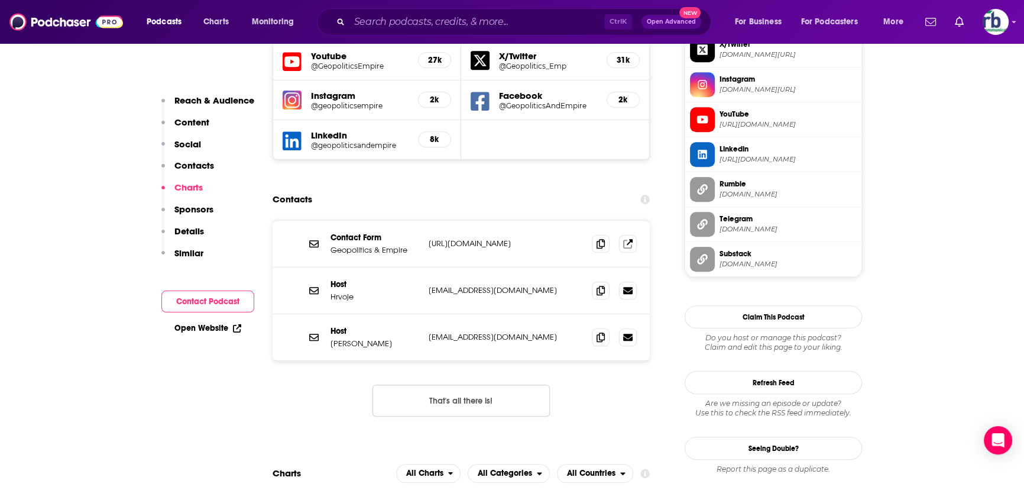
scroll to position [1075, 0]
click at [602, 286] on icon at bounding box center [601, 290] width 8 height 9
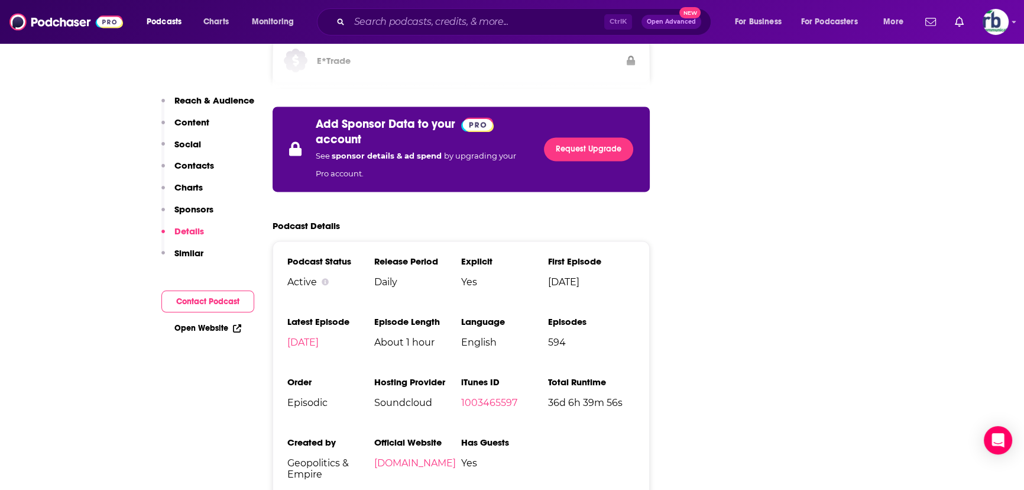
scroll to position [2097, 0]
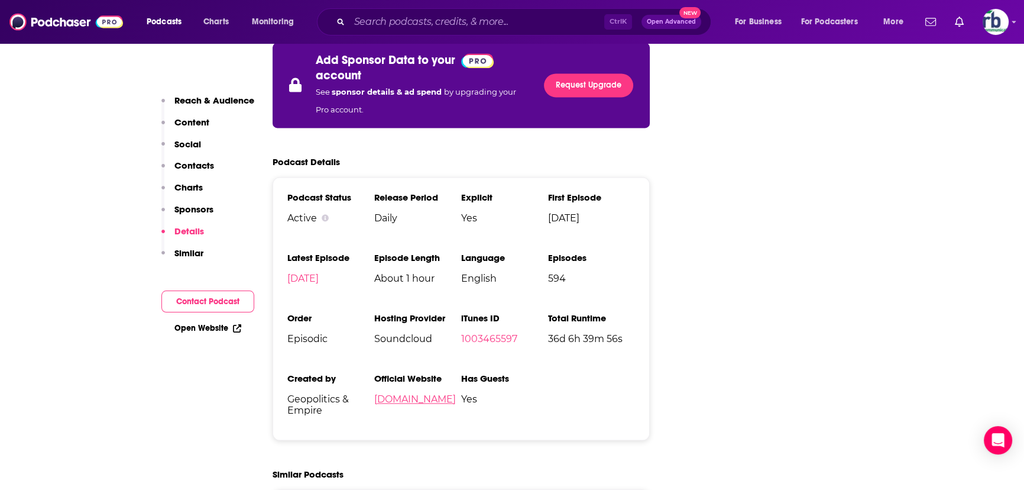
click at [438, 393] on link "[DOMAIN_NAME]" at bounding box center [415, 398] width 82 height 11
click at [370, 17] on input "Search podcasts, credits, & more..." at bounding box center [477, 21] width 255 height 19
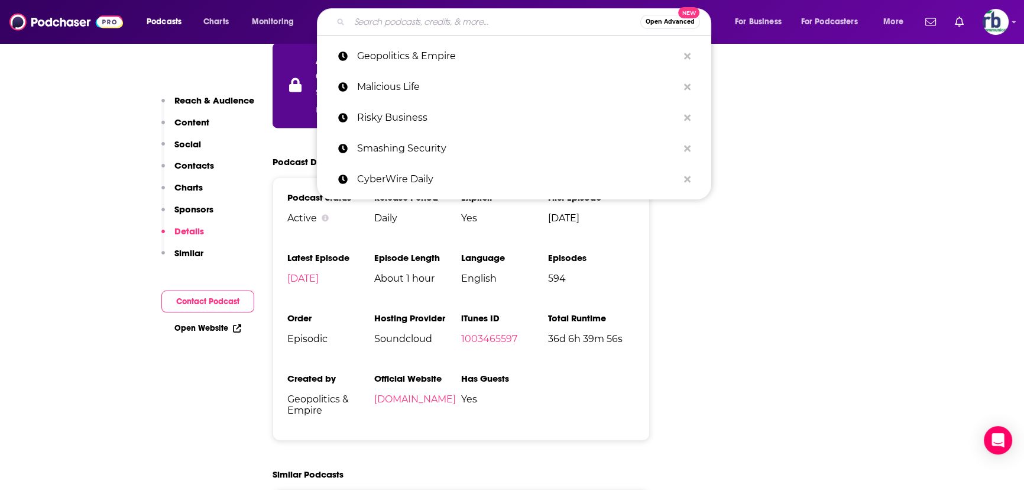
paste input "Talking Geopolitics"
type input "Talking Geopolitics"
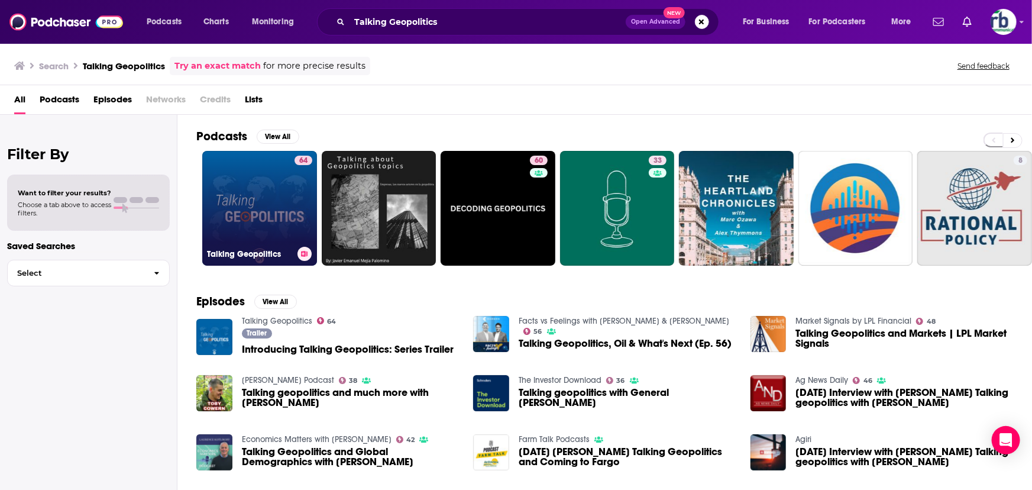
click at [256, 196] on link "64 Talking Geopolitics" at bounding box center [259, 208] width 115 height 115
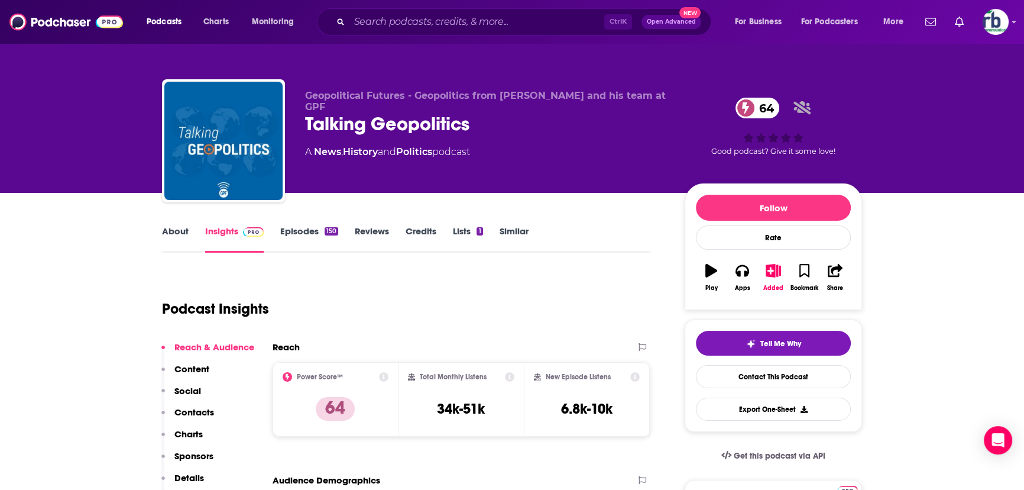
click at [179, 227] on link "About" at bounding box center [175, 238] width 27 height 27
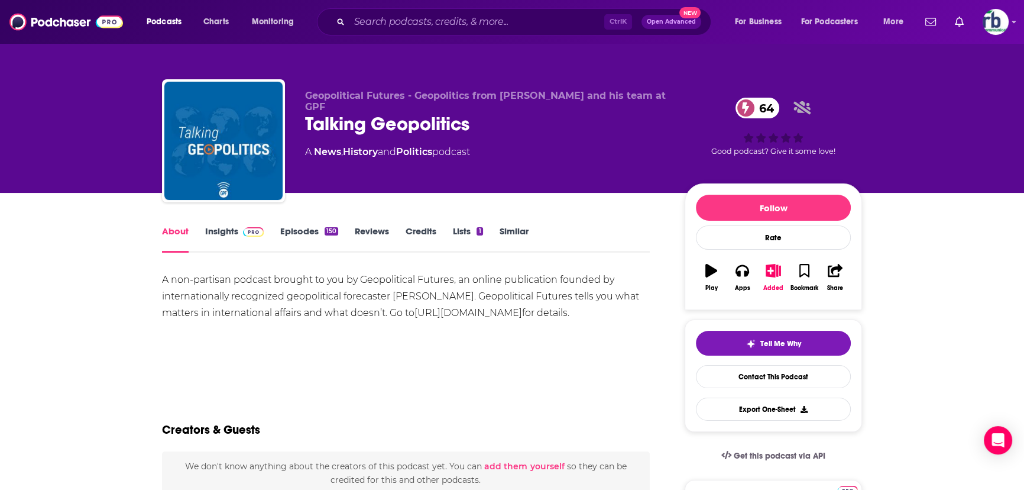
click at [225, 230] on link "Insights" at bounding box center [234, 238] width 59 height 27
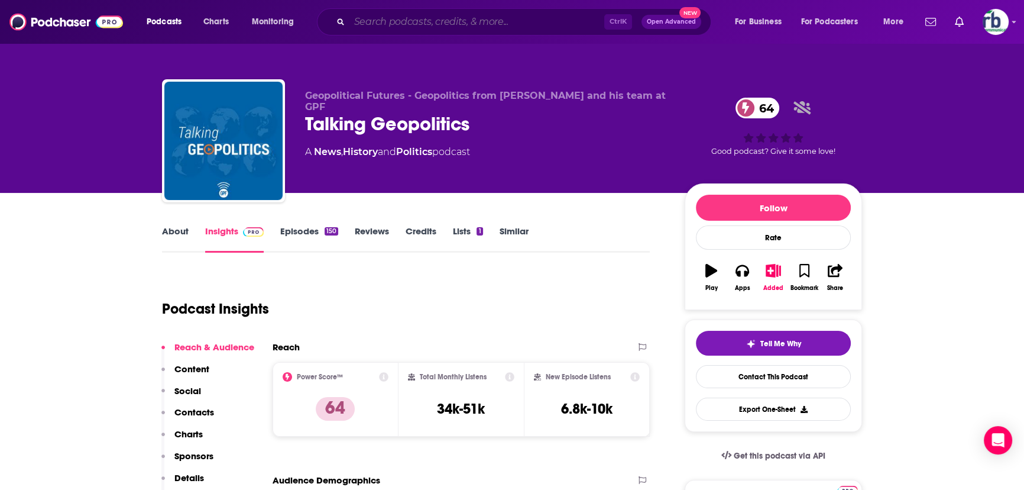
click at [437, 23] on input "Search podcasts, credits, & more..." at bounding box center [477, 21] width 255 height 19
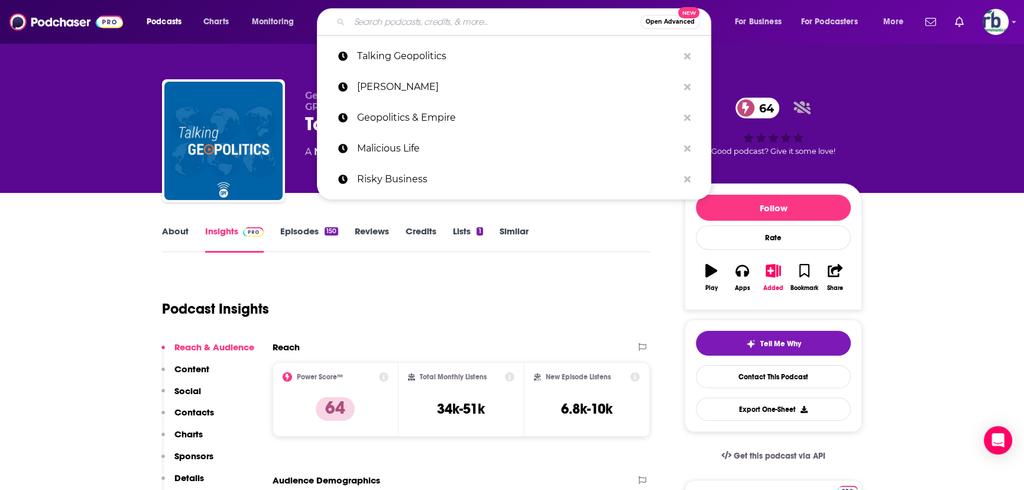
paste input "On Geopolitics"
type input "On Geopolitics"
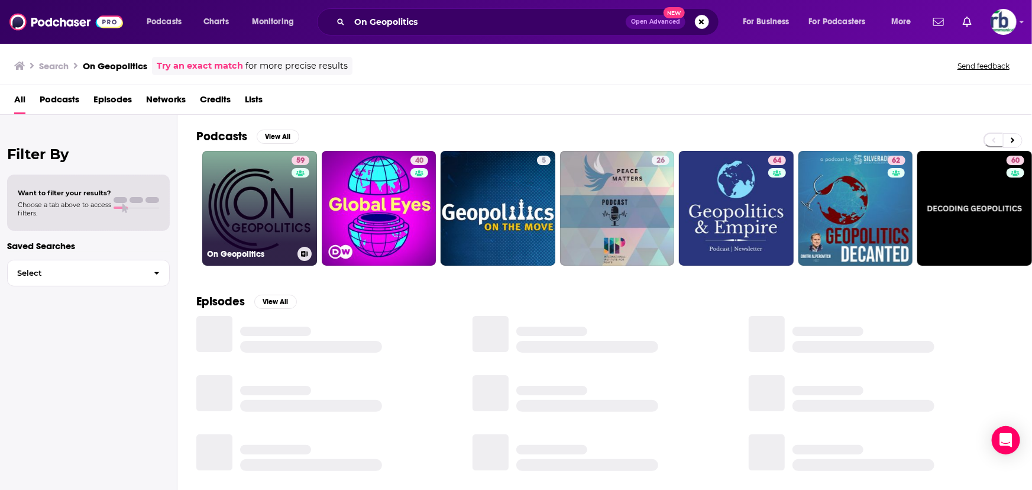
click at [260, 207] on link "59 On Geopolitics" at bounding box center [259, 208] width 115 height 115
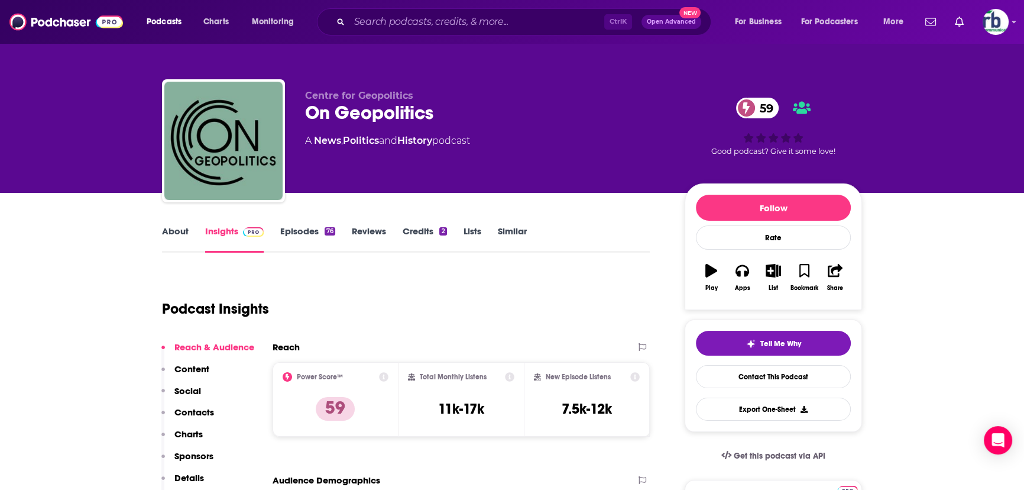
click at [175, 231] on link "About" at bounding box center [175, 238] width 27 height 27
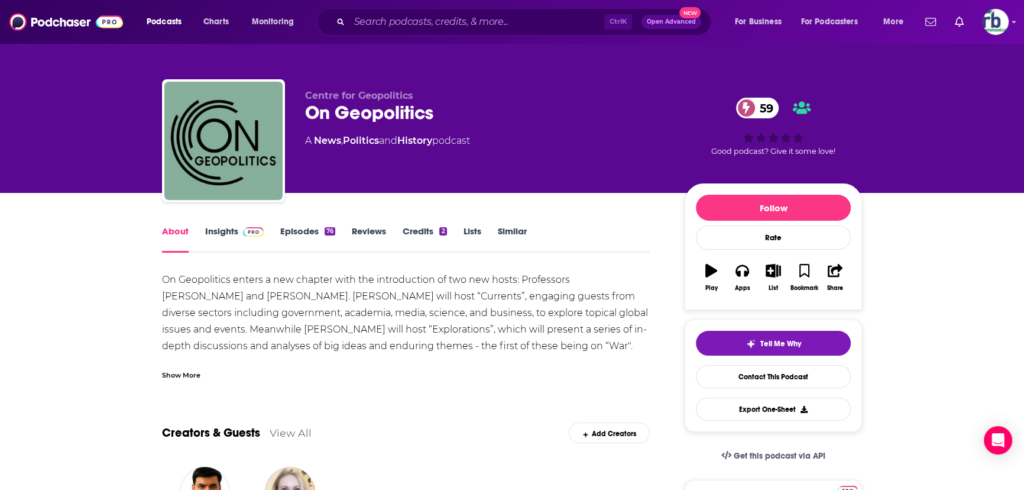
click at [217, 227] on link "Insights" at bounding box center [234, 238] width 59 height 27
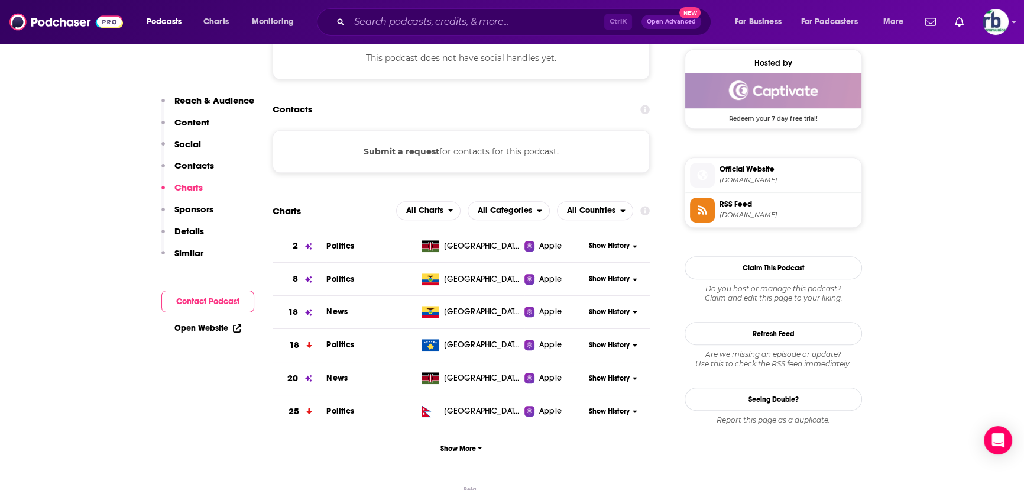
scroll to position [645, 0]
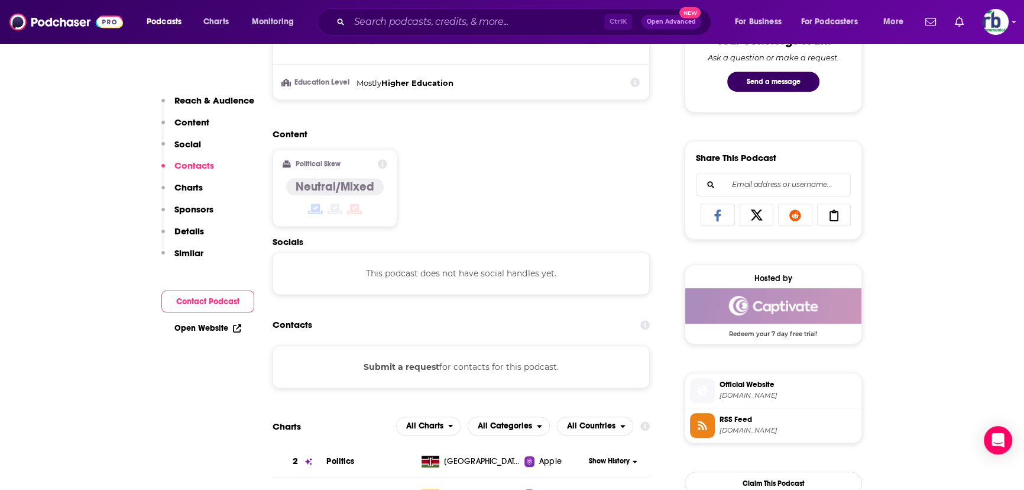
click at [408, 367] on button "Submit a request" at bounding box center [402, 366] width 76 height 13
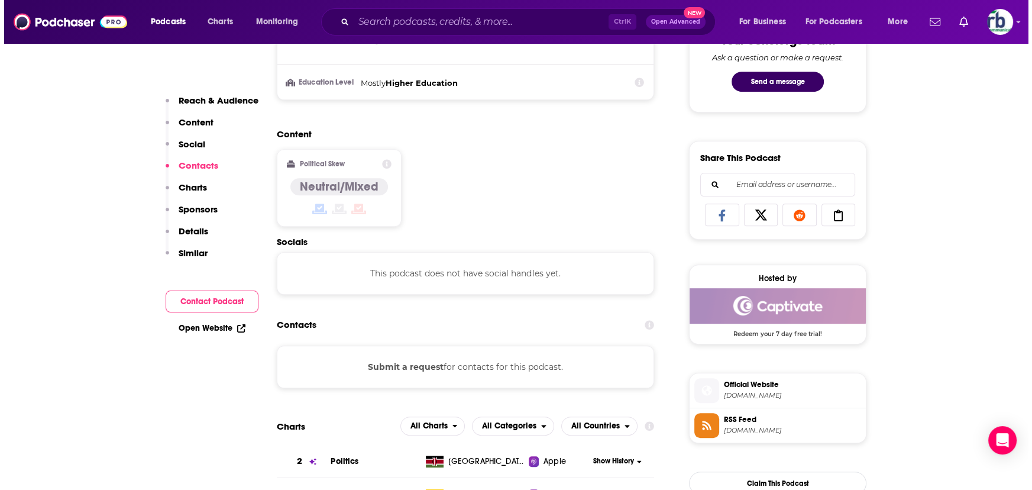
scroll to position [0, 0]
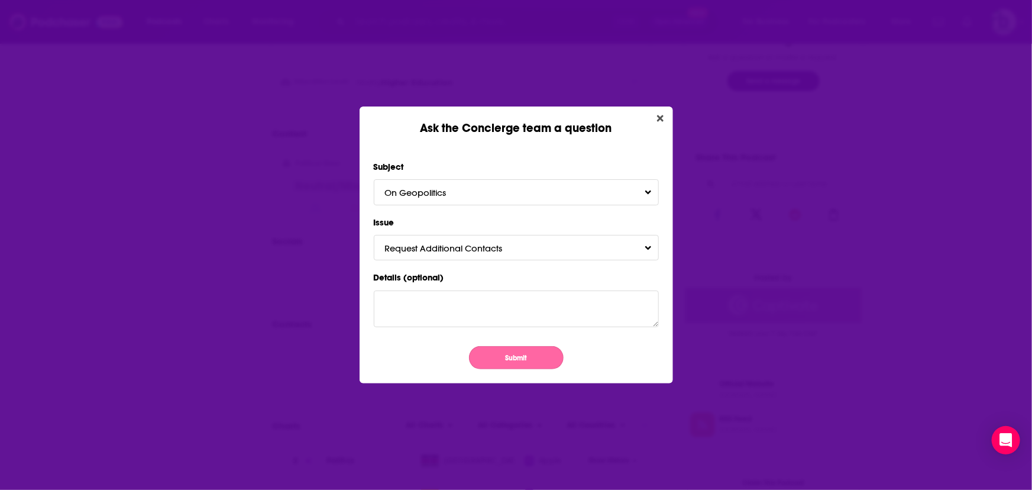
click at [506, 356] on button "Submit" at bounding box center [516, 357] width 95 height 23
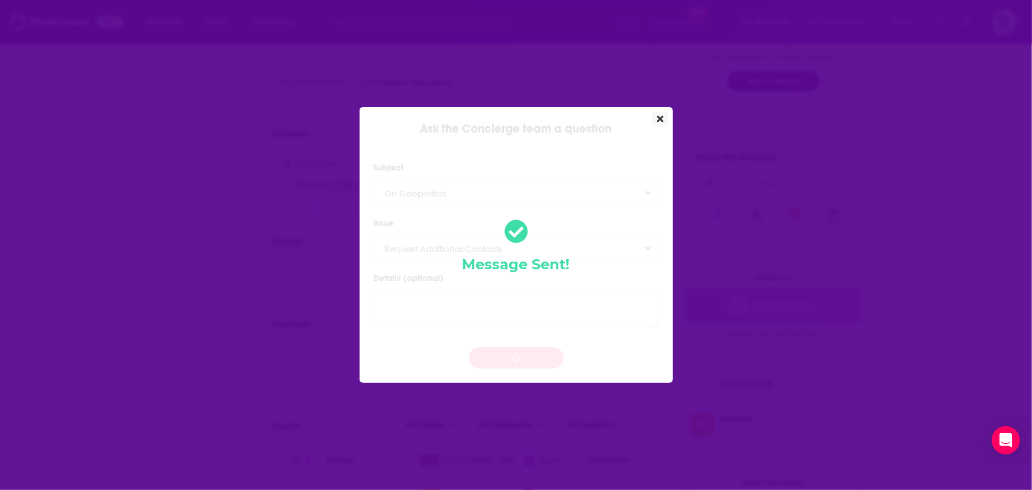
click at [662, 118] on icon "Close" at bounding box center [660, 118] width 7 height 9
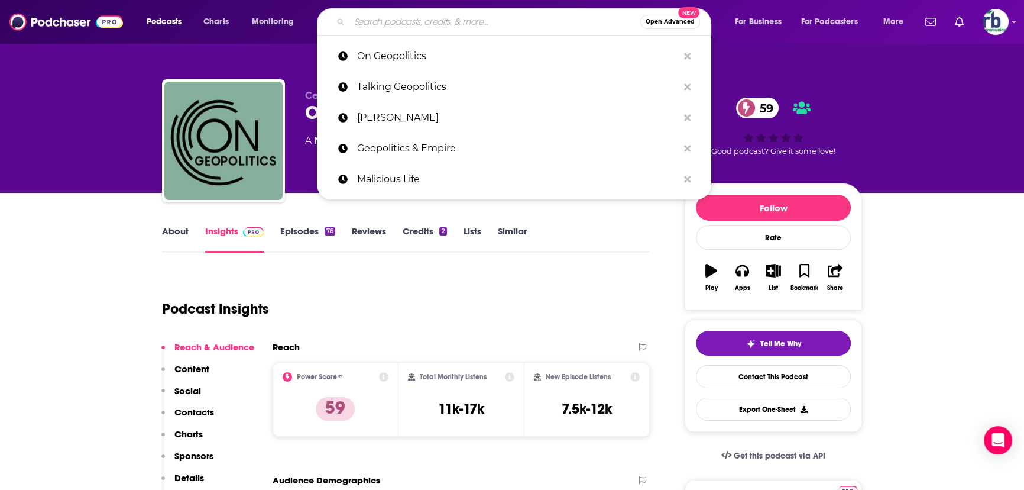
click at [411, 28] on input "Search podcasts, credits, & more..." at bounding box center [495, 21] width 291 height 19
paste input "Geopolitics Decanted"
type input "Geopolitics Decanted"
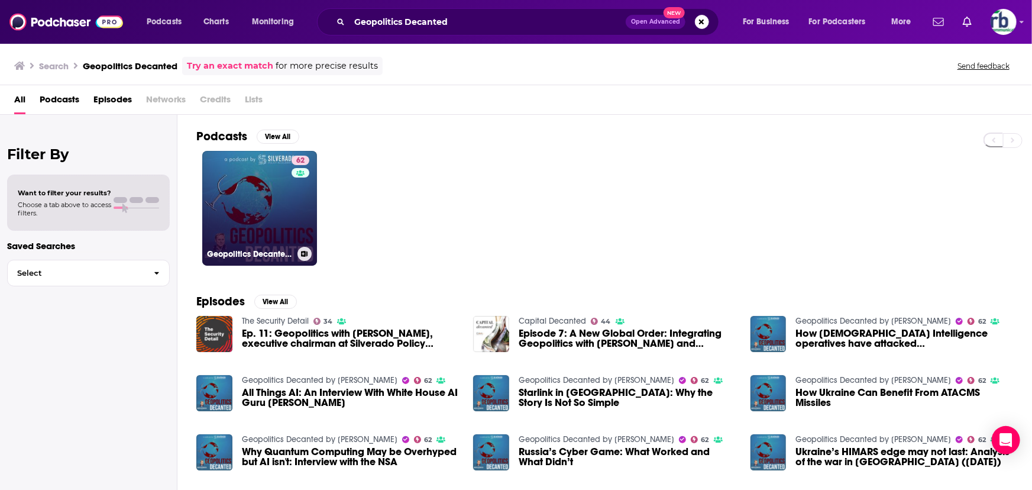
click at [241, 193] on link "62 Geopolitics Decanted by [PERSON_NAME]" at bounding box center [259, 208] width 115 height 115
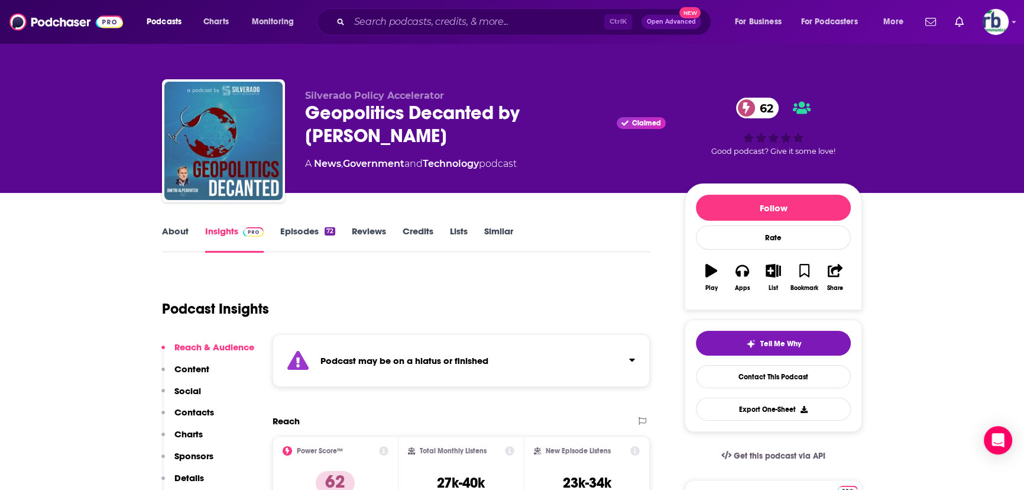
click at [162, 229] on link "About" at bounding box center [175, 238] width 27 height 27
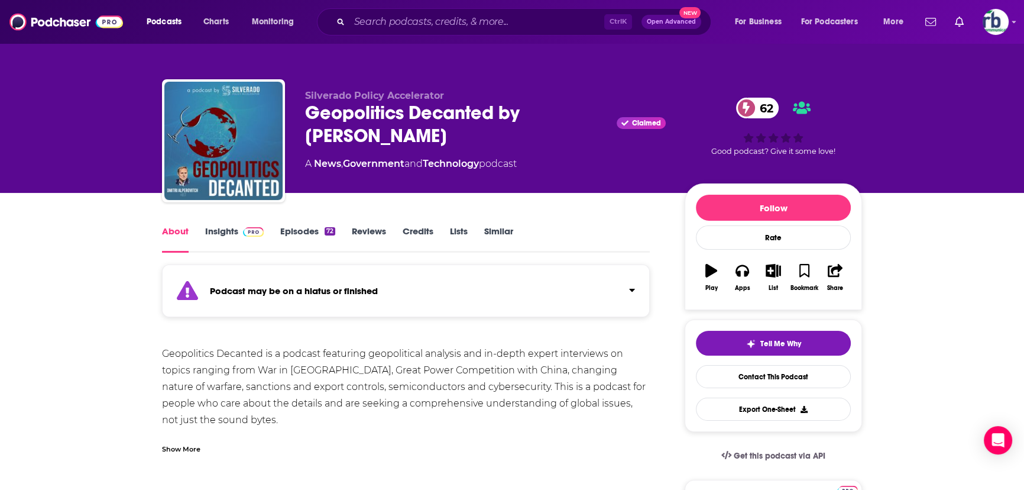
click at [502, 229] on link "Similar" at bounding box center [498, 238] width 29 height 27
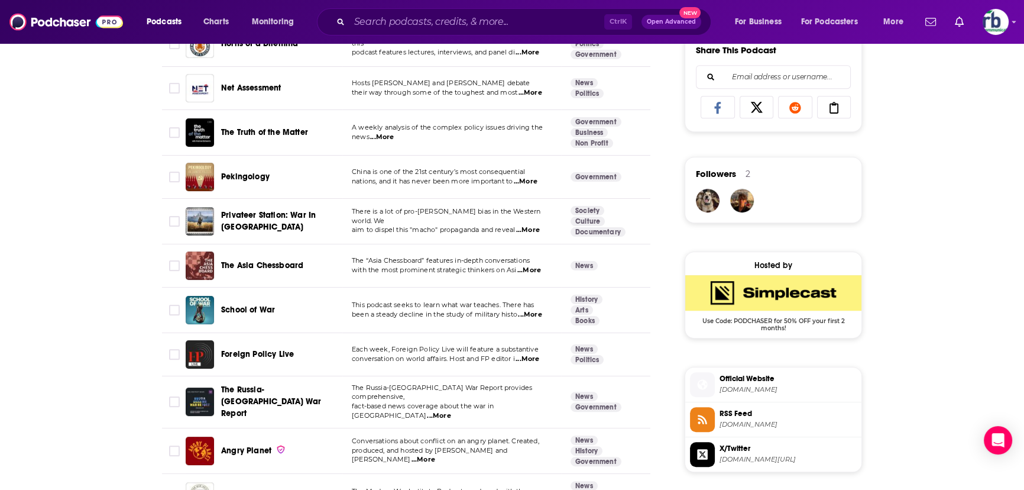
scroll to position [860, 0]
